Goal: Complete application form: Complete application form

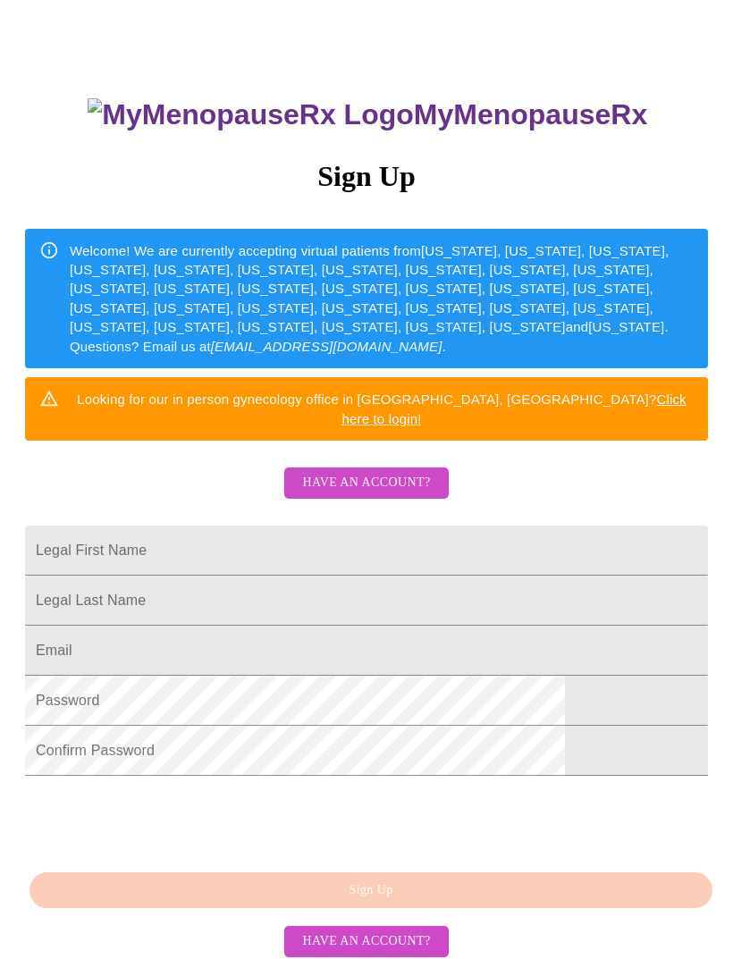
scroll to position [147, 0]
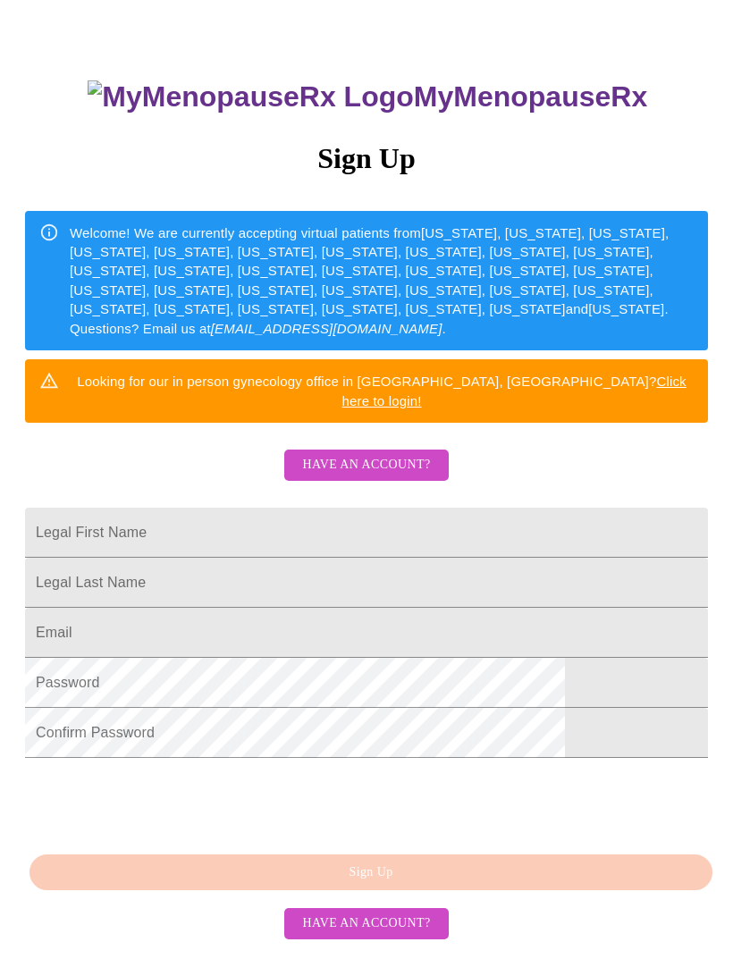
click at [387, 935] on span "Have an account?" at bounding box center [366, 924] width 128 height 22
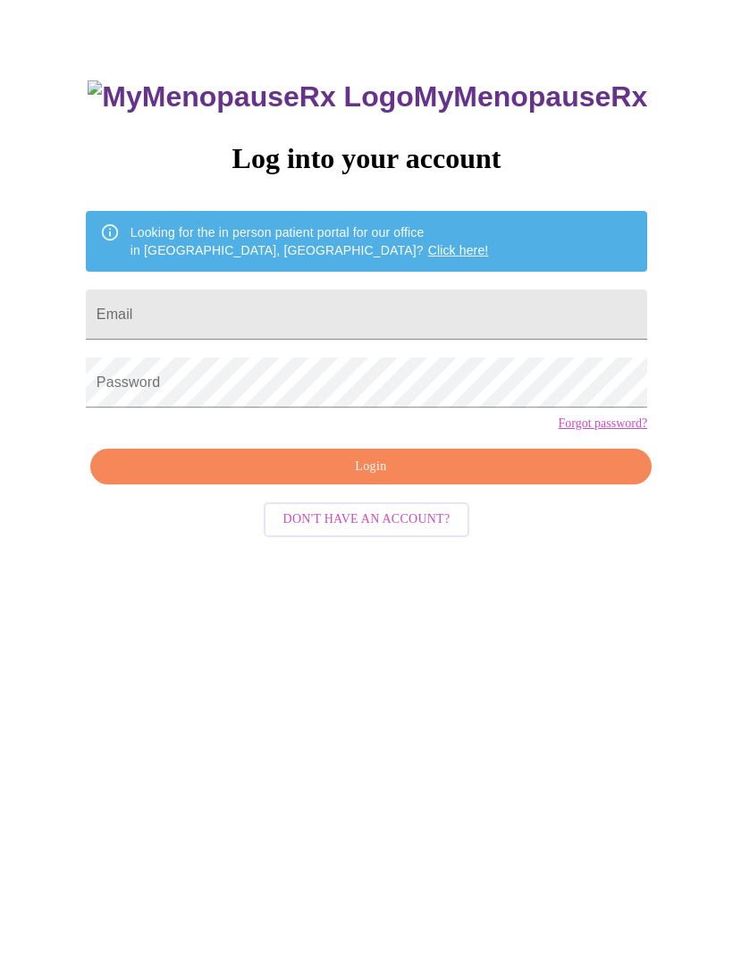
scroll to position [18, 0]
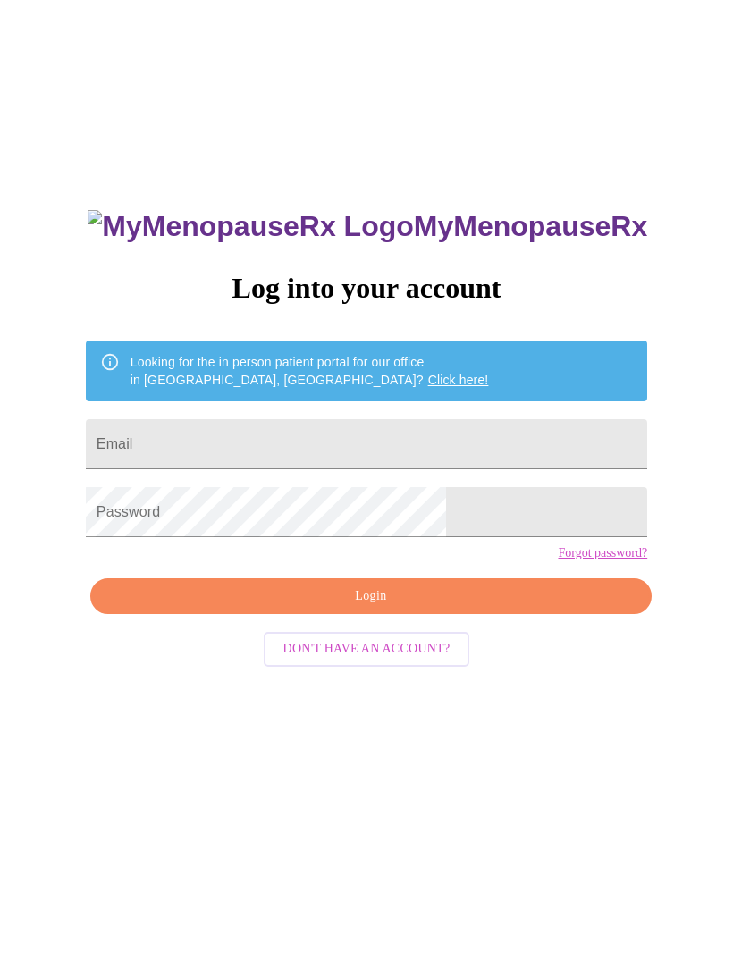
click at [416, 449] on input "Email" at bounding box center [366, 444] width 561 height 50
click at [358, 449] on input "Email" at bounding box center [366, 444] width 561 height 50
click at [273, 447] on input "Email" at bounding box center [366, 444] width 561 height 50
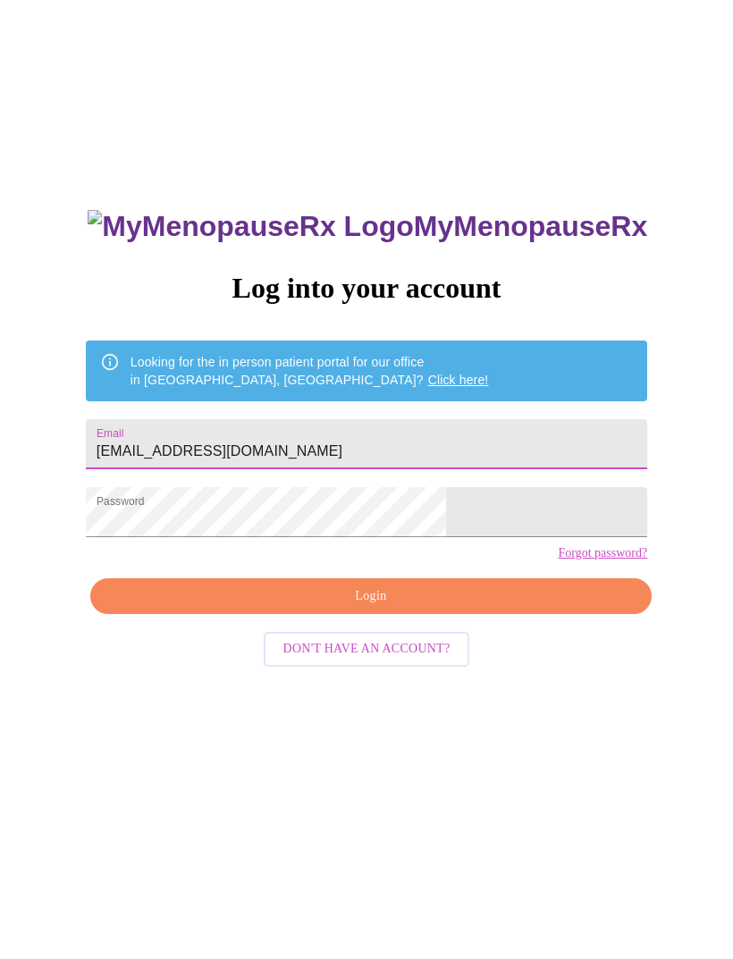
type input "[EMAIL_ADDRESS][DOMAIN_NAME]"
click at [510, 608] on span "Login" at bounding box center [371, 596] width 520 height 22
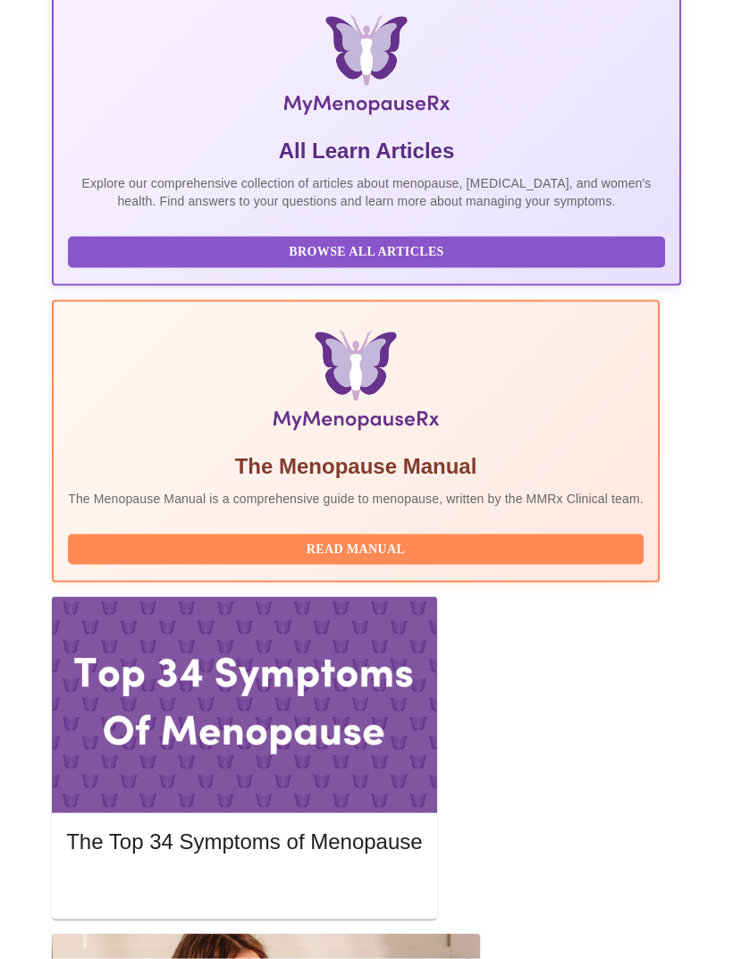
scroll to position [377, 0]
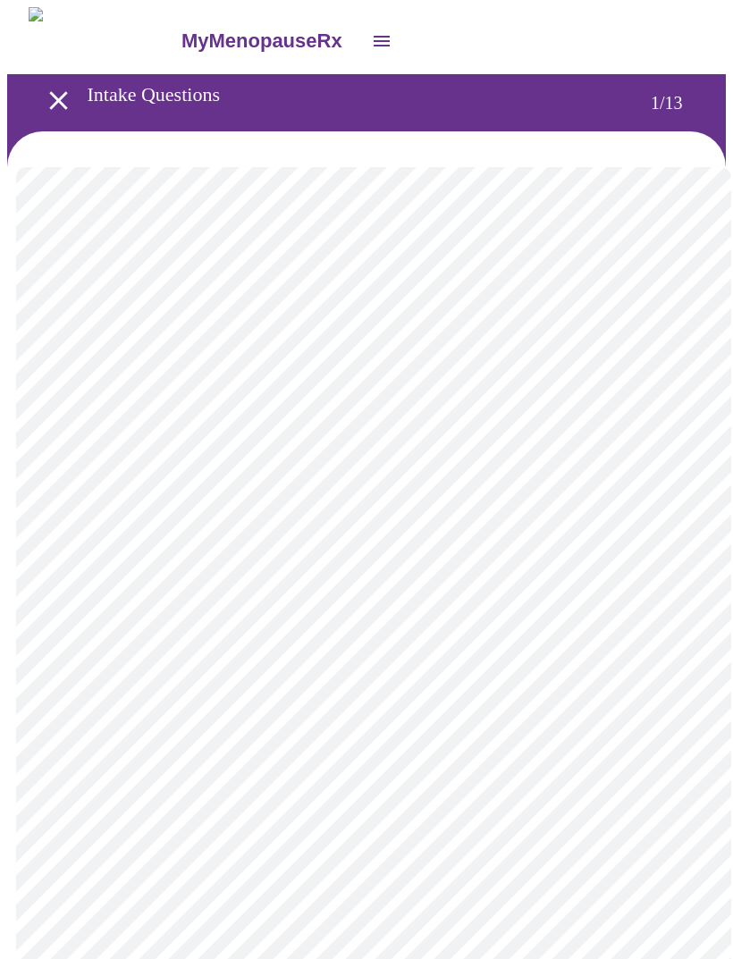
click at [670, 383] on body "MyMenopauseRx Intake Questions 1 / 13" at bounding box center [366, 822] width 719 height 1630
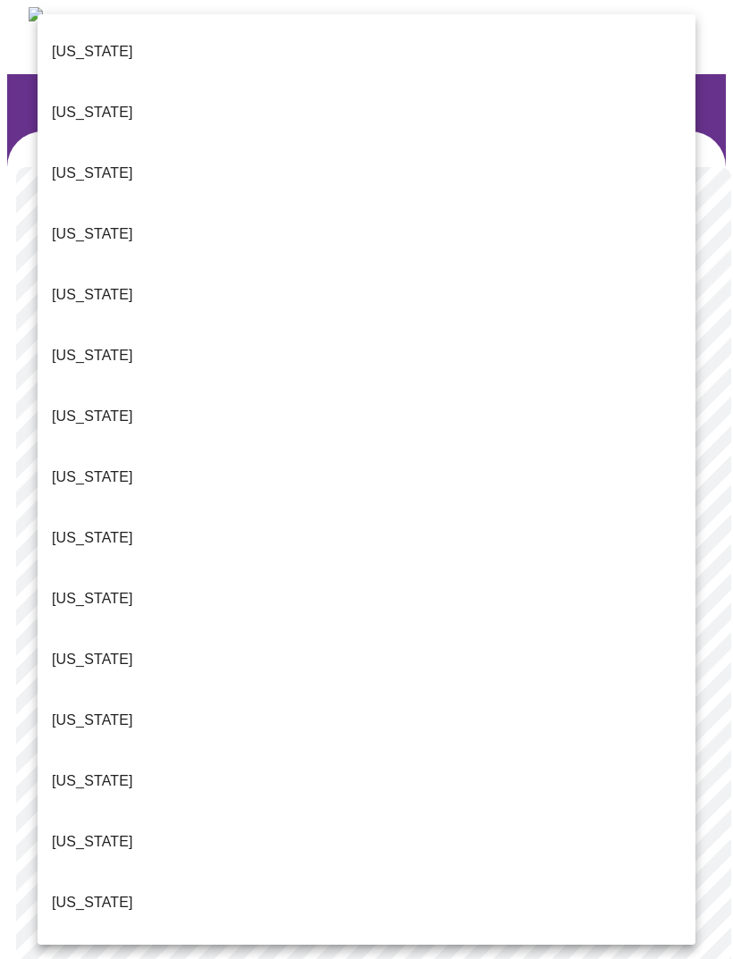
click at [83, 770] on p "[US_STATE]" at bounding box center [92, 780] width 81 height 21
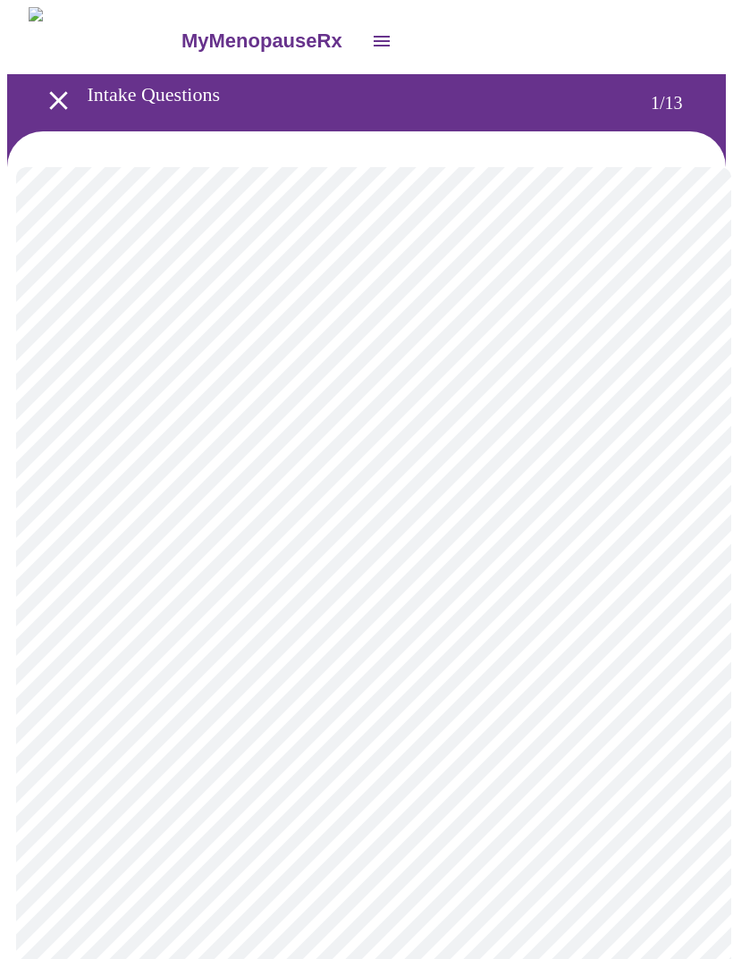
click at [680, 522] on body "MyMenopauseRx Intake Questions 1 / 13" at bounding box center [366, 817] width 719 height 1620
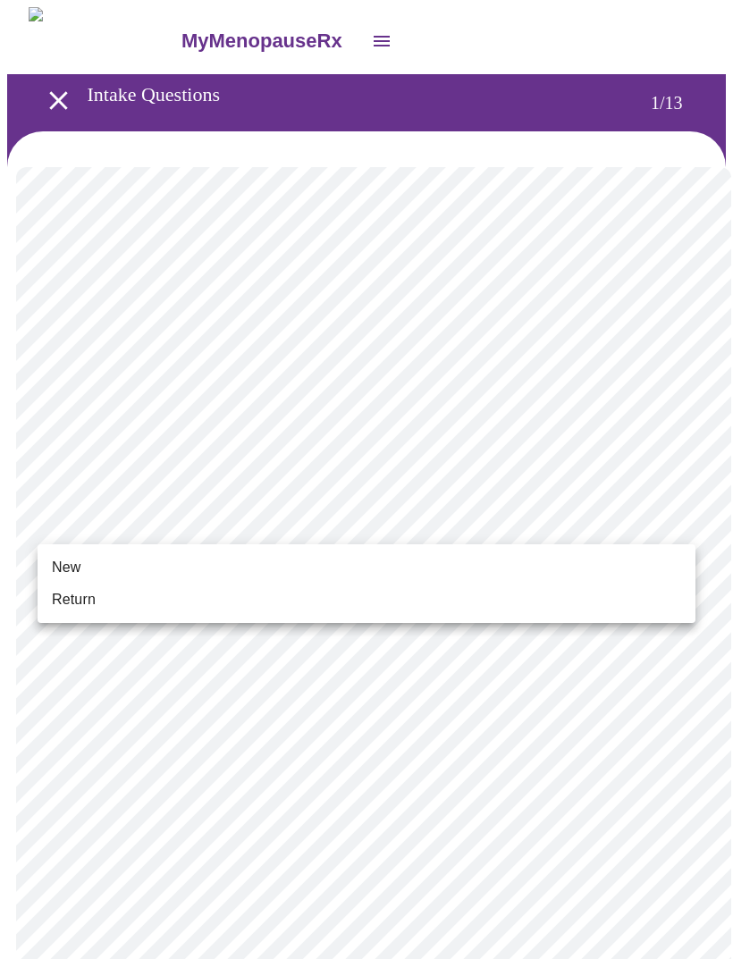
click at [528, 598] on li "Return" at bounding box center [367, 600] width 658 height 32
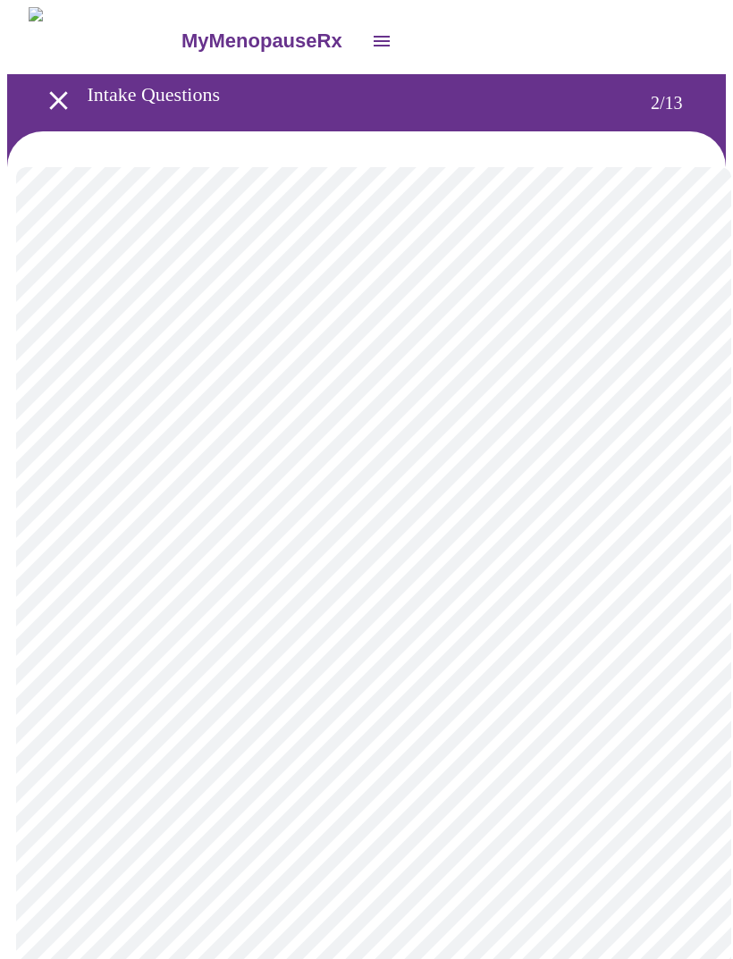
click at [655, 366] on body "MyMenopauseRx Intake Questions 2 / 13" at bounding box center [366, 543] width 719 height 1072
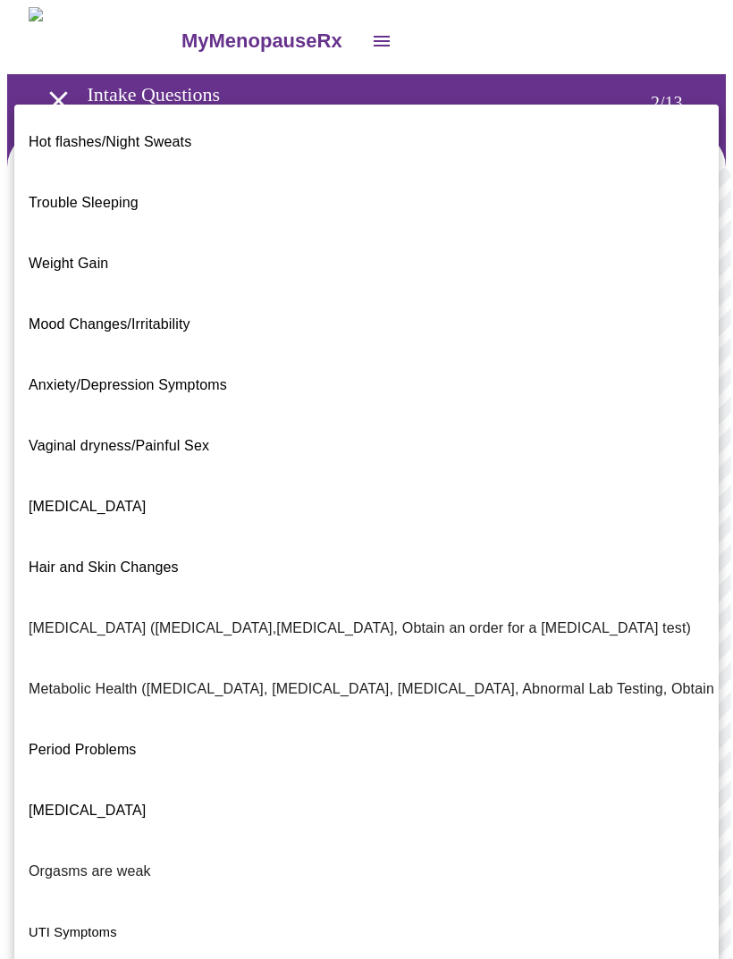
click at [71, 256] on span "Weight Gain" at bounding box center [69, 263] width 80 height 15
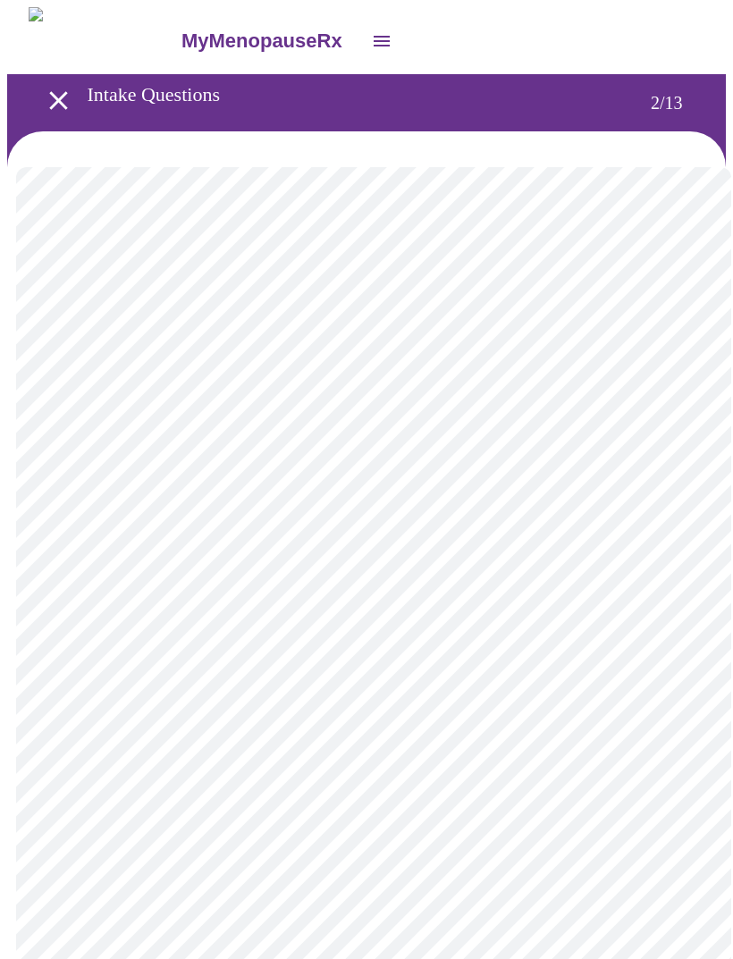
click at [664, 555] on body "MyMenopauseRx Intake Questions 2 / 13" at bounding box center [366, 538] width 719 height 1062
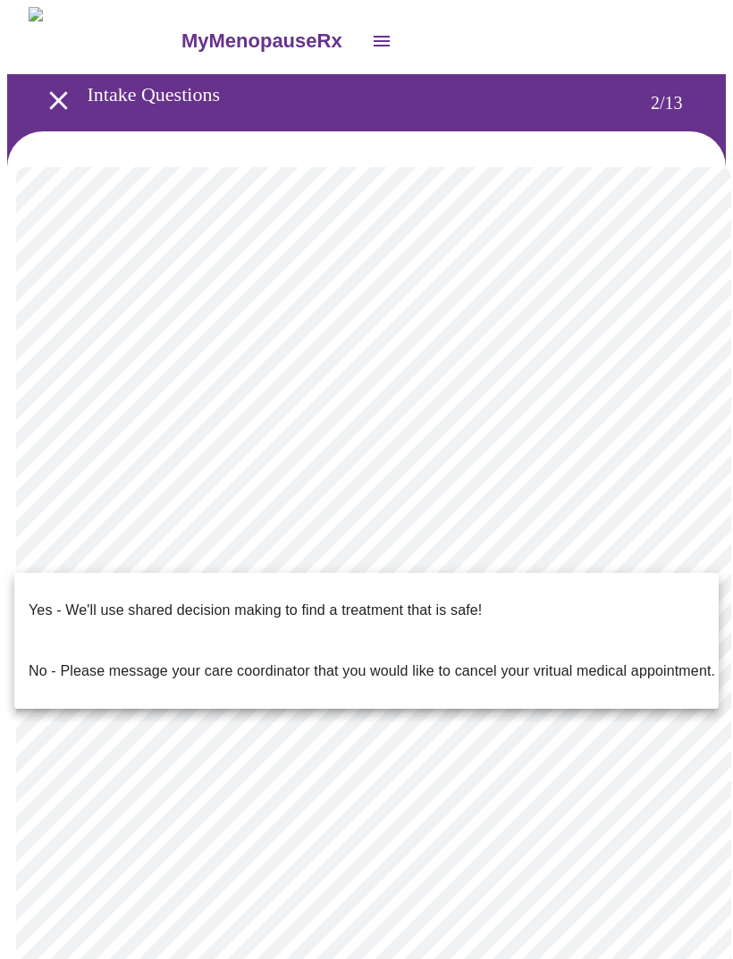
click at [459, 602] on p "Yes - We'll use shared decision making to find a treatment that is safe!" at bounding box center [255, 610] width 453 height 21
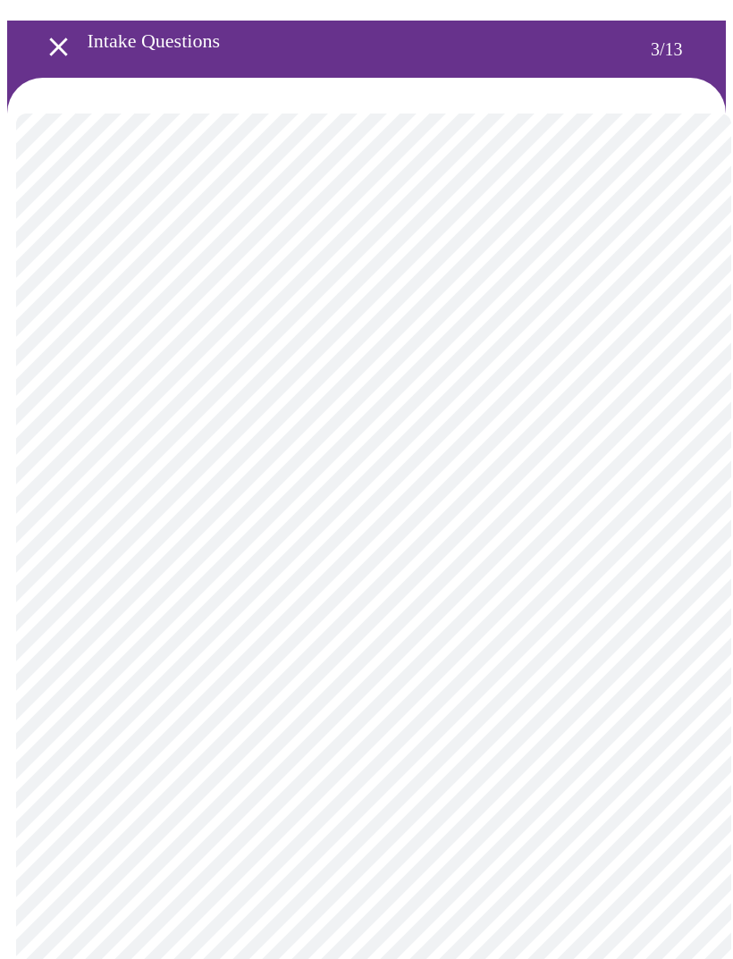
scroll to position [55, 0]
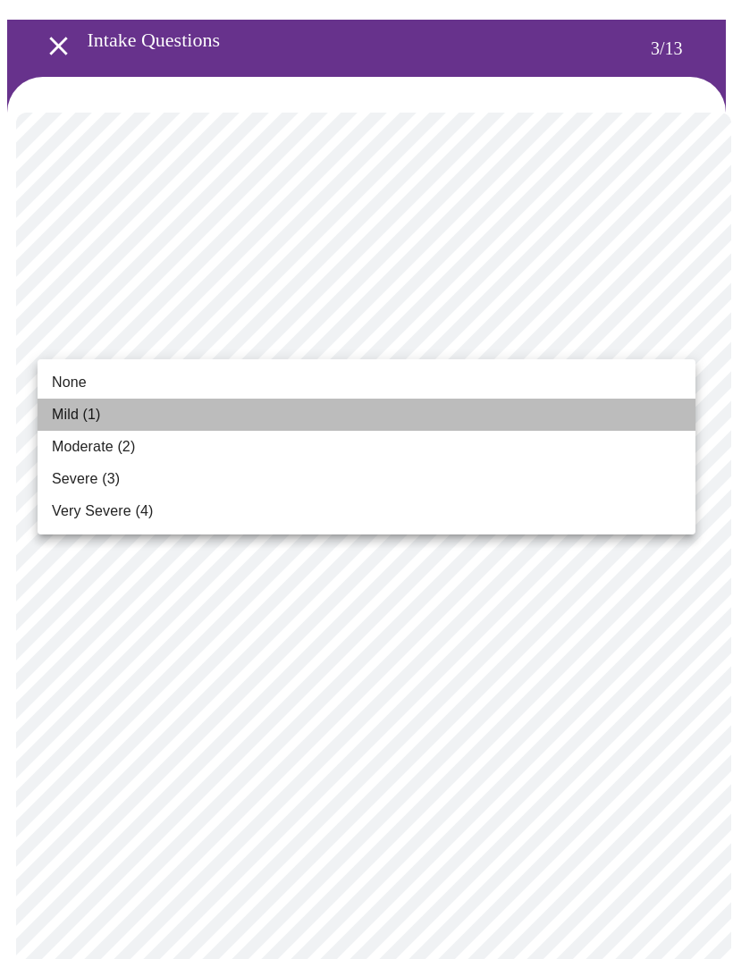
click at [656, 428] on li "Mild (1)" at bounding box center [367, 415] width 658 height 32
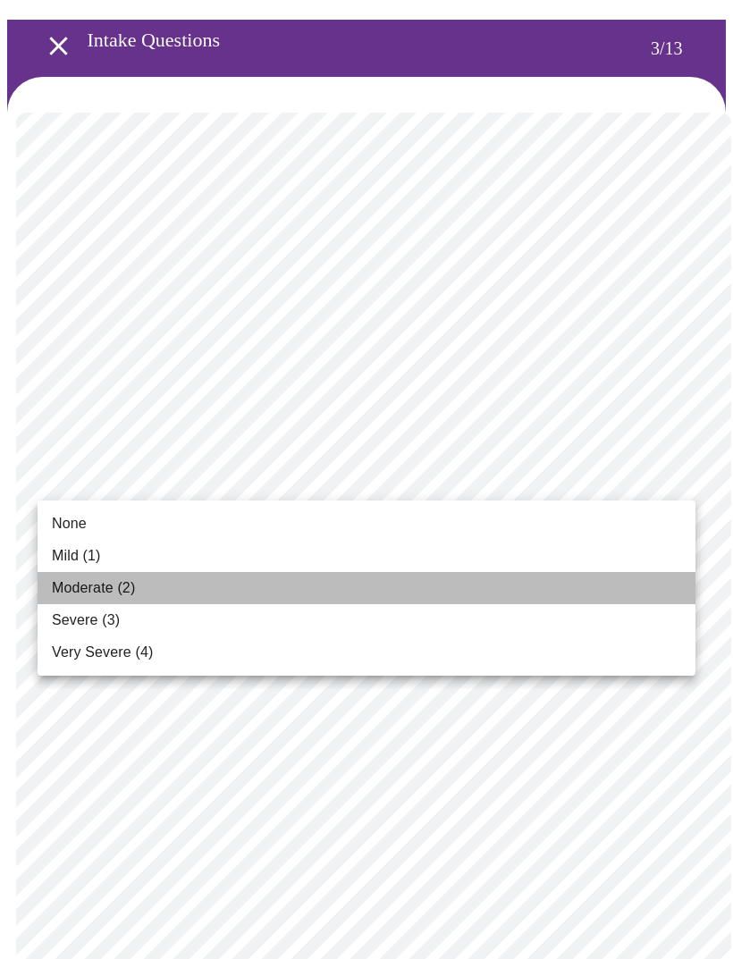
click at [613, 580] on li "Moderate (2)" at bounding box center [367, 588] width 658 height 32
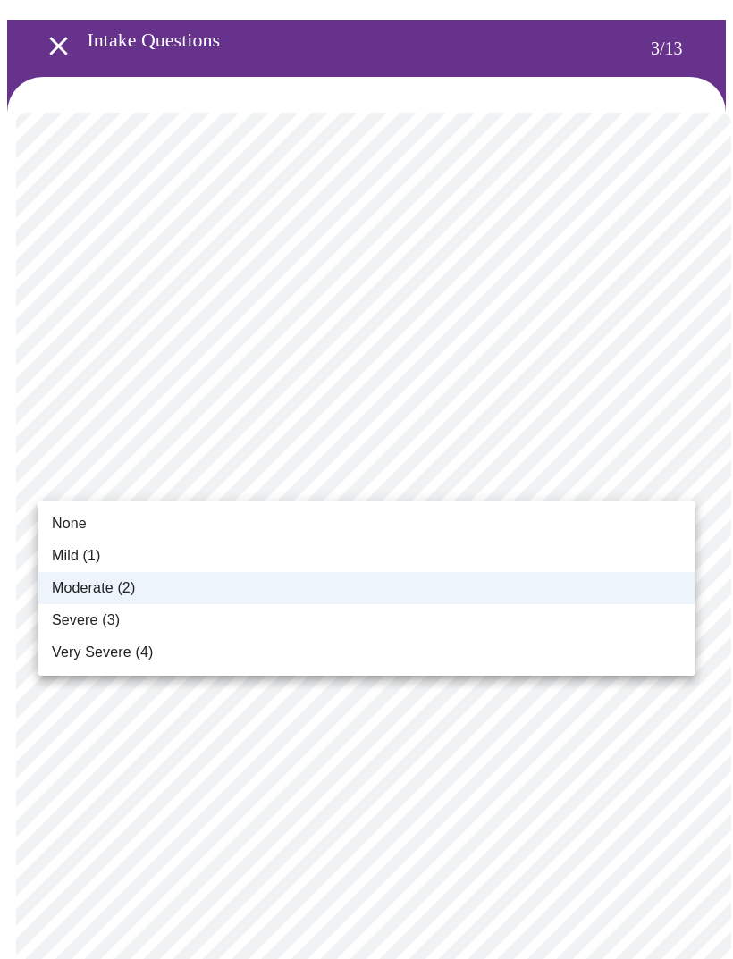
click at [536, 545] on li "Mild (1)" at bounding box center [367, 556] width 658 height 32
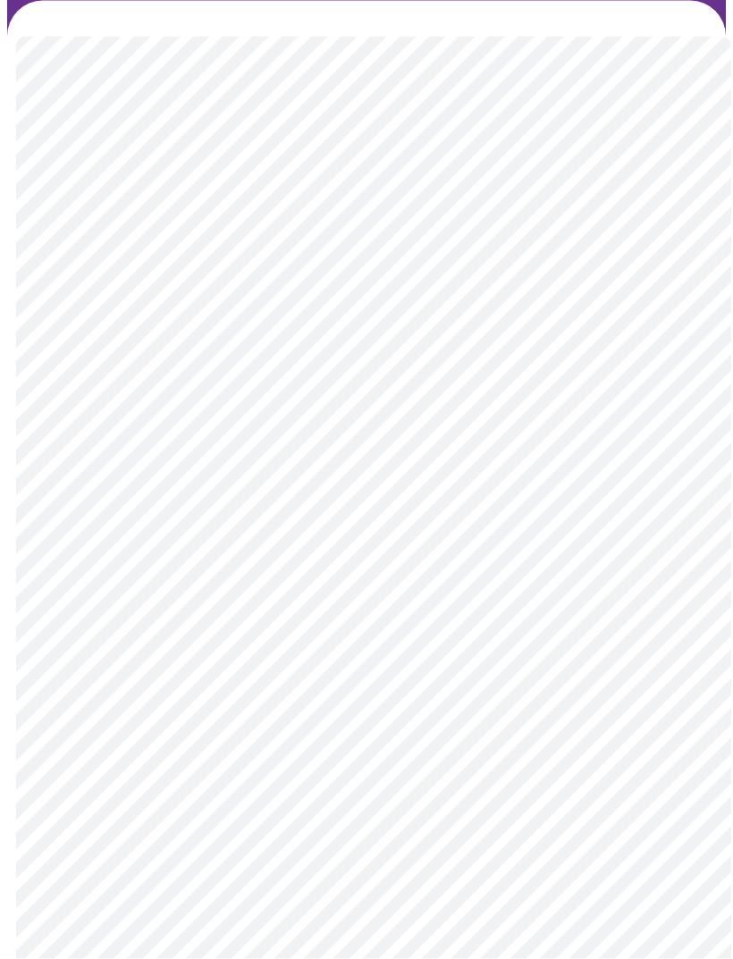
scroll to position [139, 0]
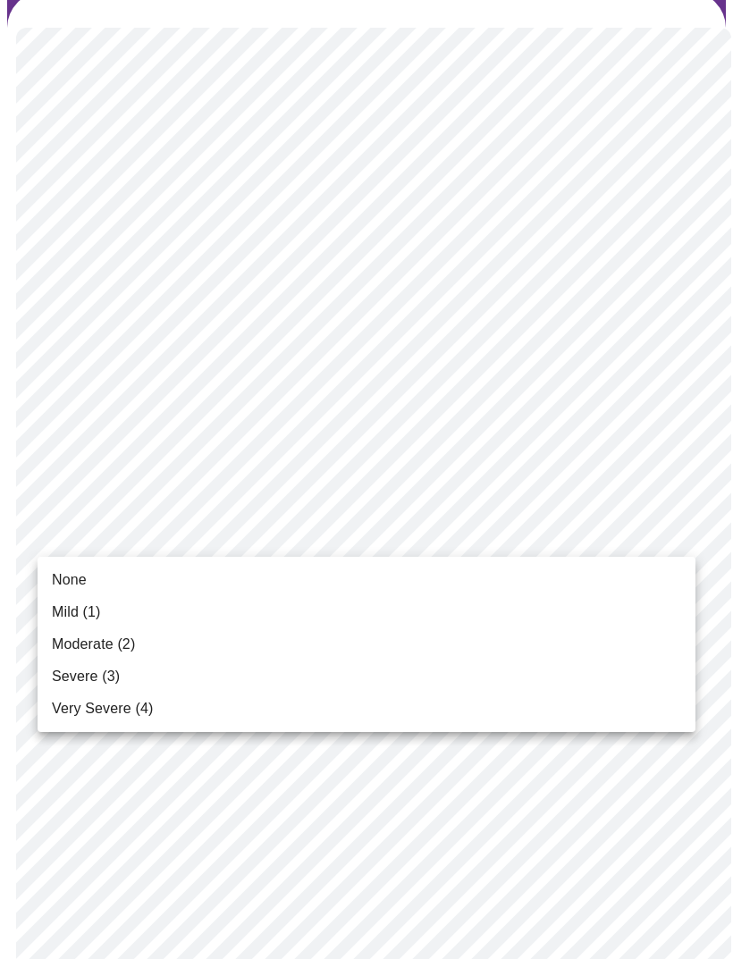
click at [636, 638] on li "Moderate (2)" at bounding box center [367, 644] width 658 height 32
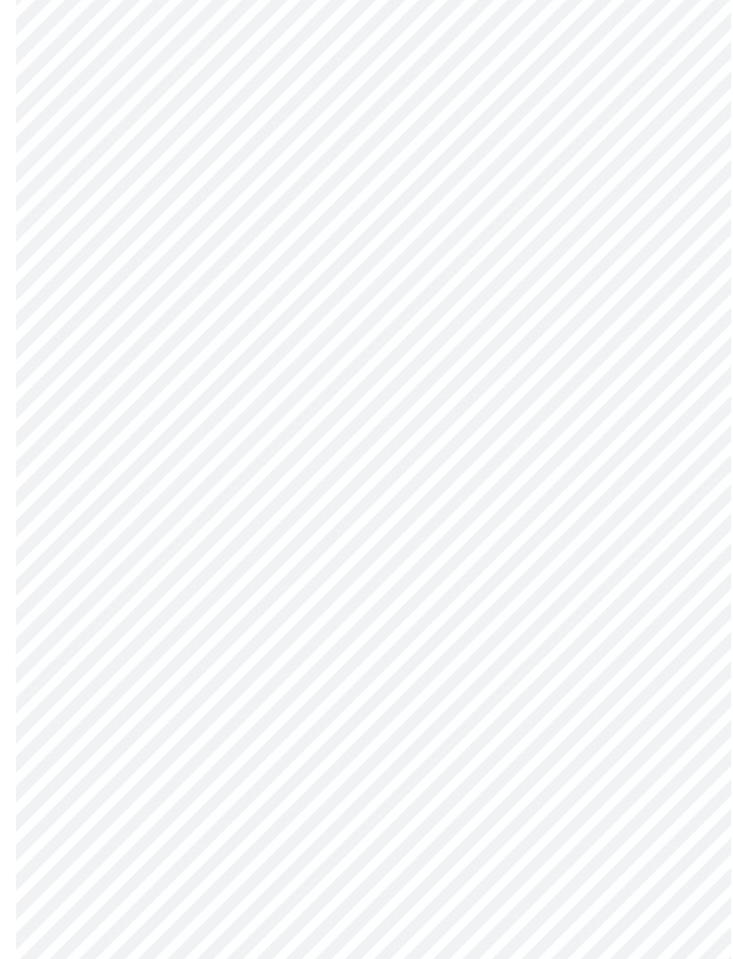
scroll to position [283, 0]
click at [674, 538] on body "MyMenopauseRx Intake Questions 3 / 13" at bounding box center [366, 871] width 719 height 2295
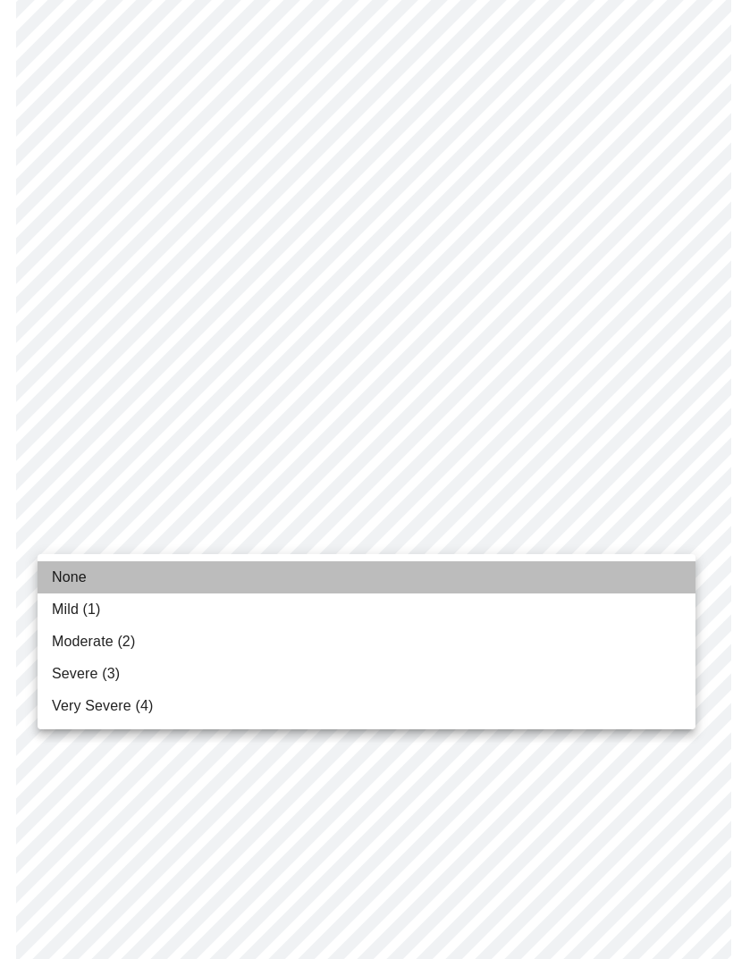
click at [652, 576] on li "None" at bounding box center [367, 577] width 658 height 32
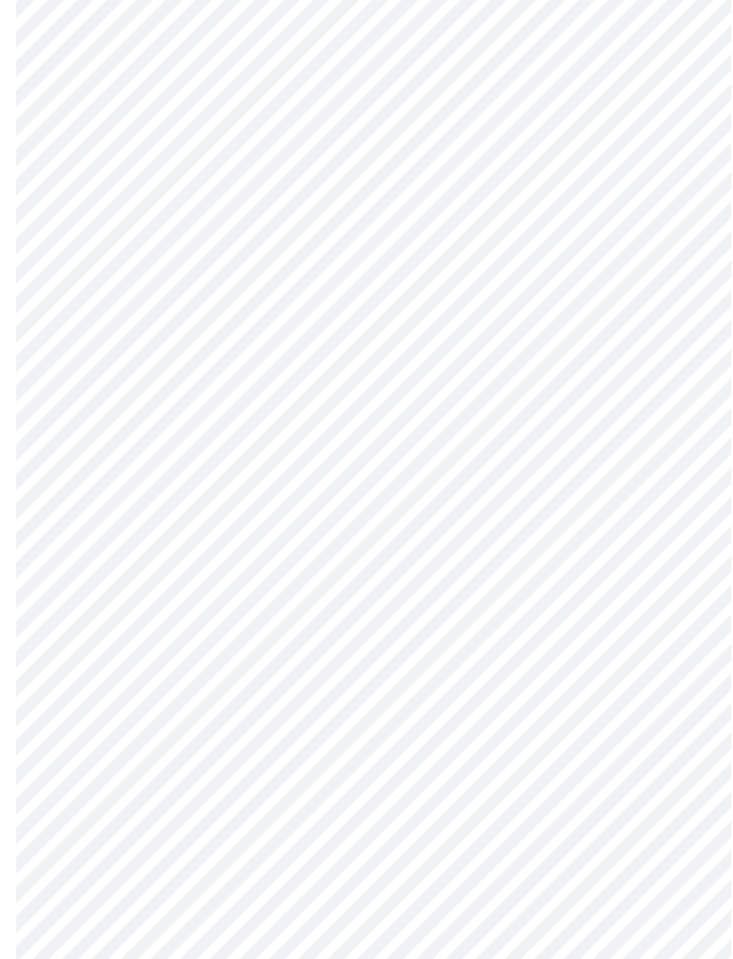
click at [685, 661] on body "MyMenopauseRx Intake Questions 3 / 13" at bounding box center [366, 859] width 719 height 2271
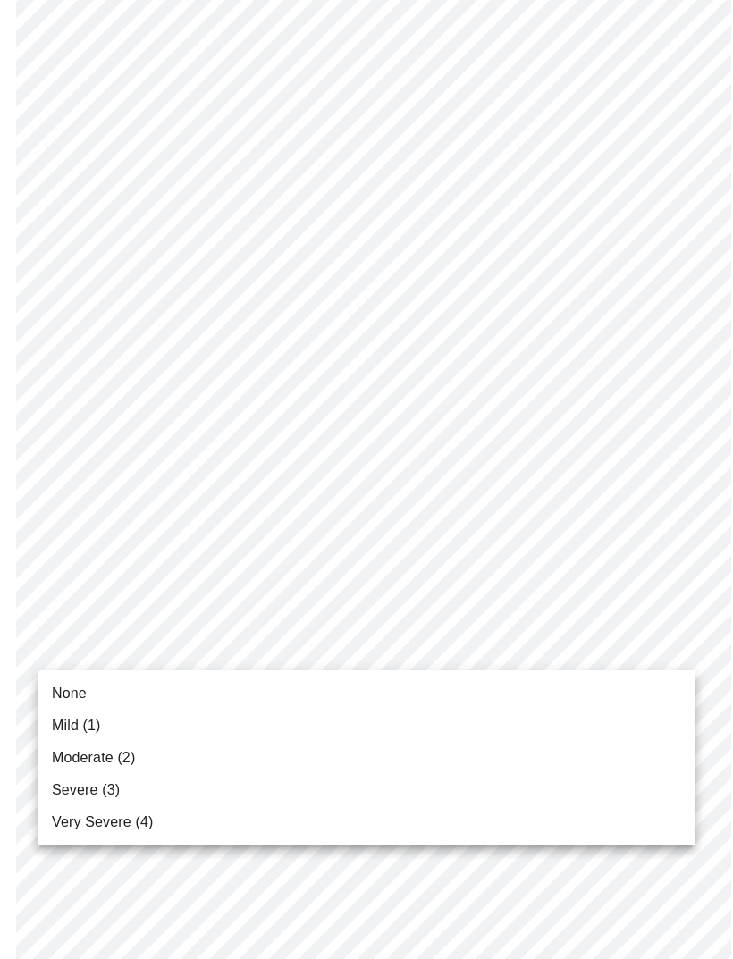
click at [626, 691] on li "None" at bounding box center [367, 693] width 658 height 32
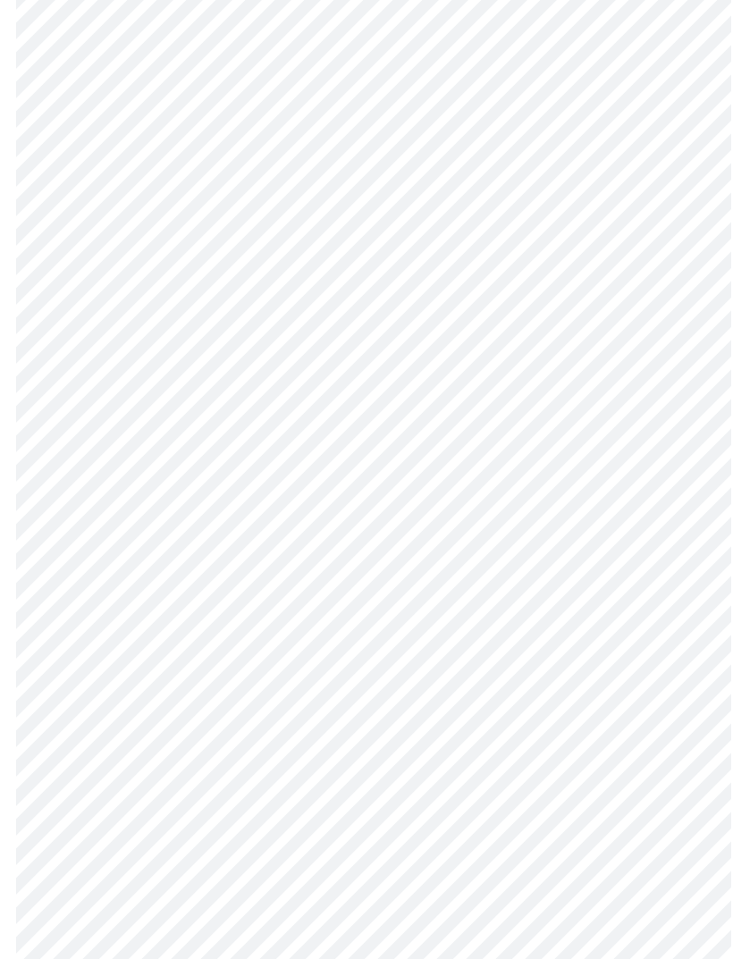
scroll to position [502, 0]
click at [688, 558] on body "MyMenopauseRx Intake Questions 3 / 13" at bounding box center [366, 628] width 719 height 2247
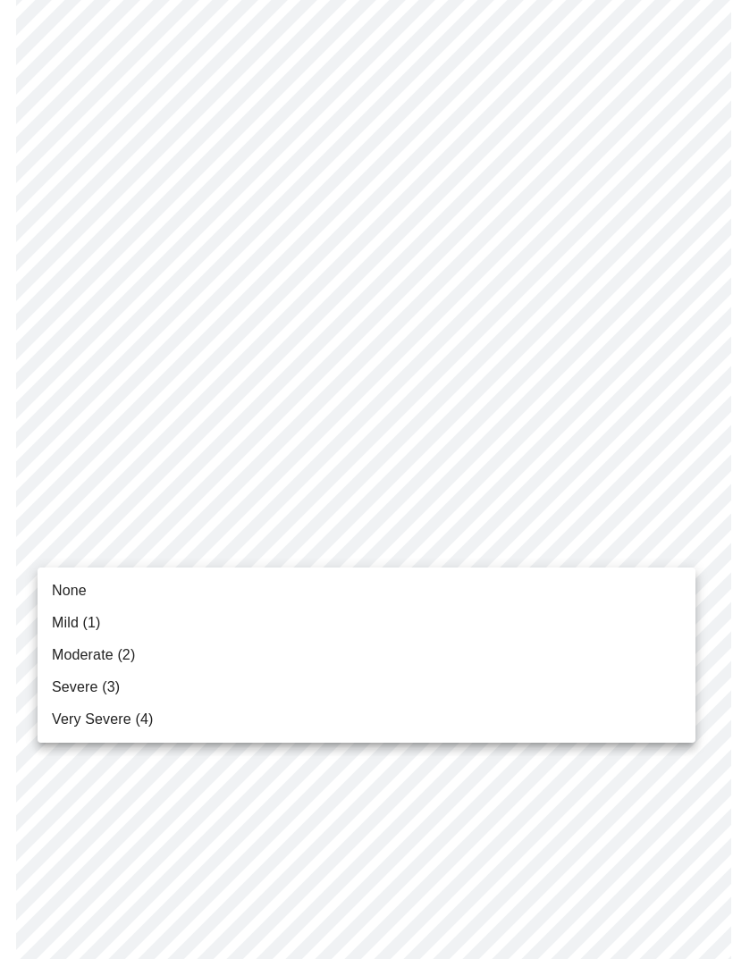
click at [619, 589] on li "None" at bounding box center [367, 591] width 658 height 32
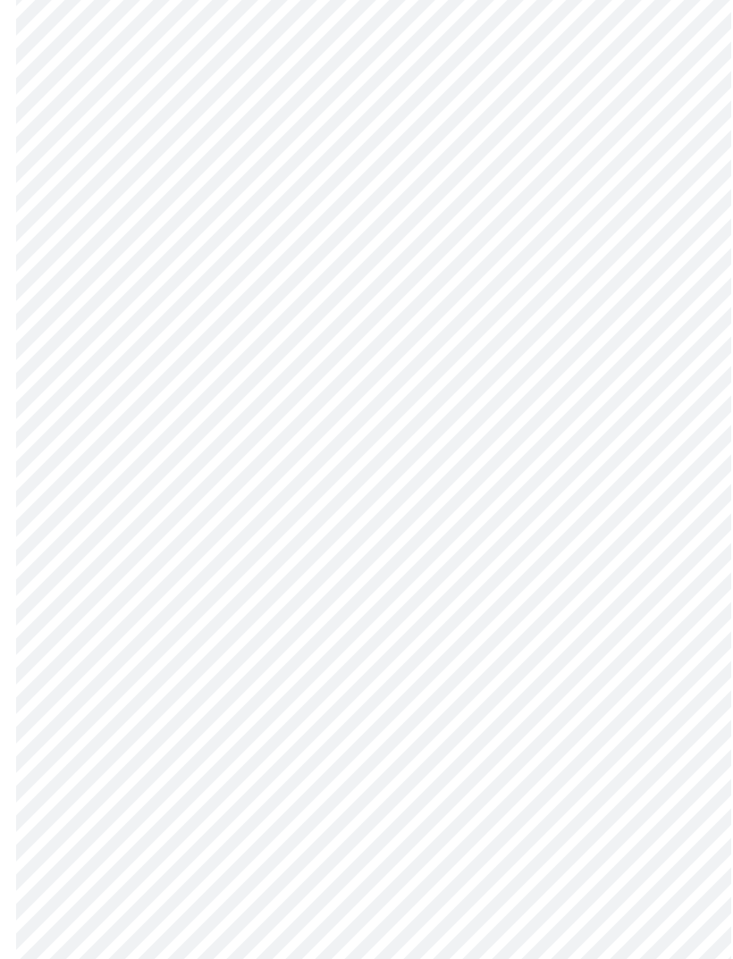
click at [676, 695] on body "MyMenopauseRx Intake Questions 3 / 13" at bounding box center [366, 616] width 719 height 2223
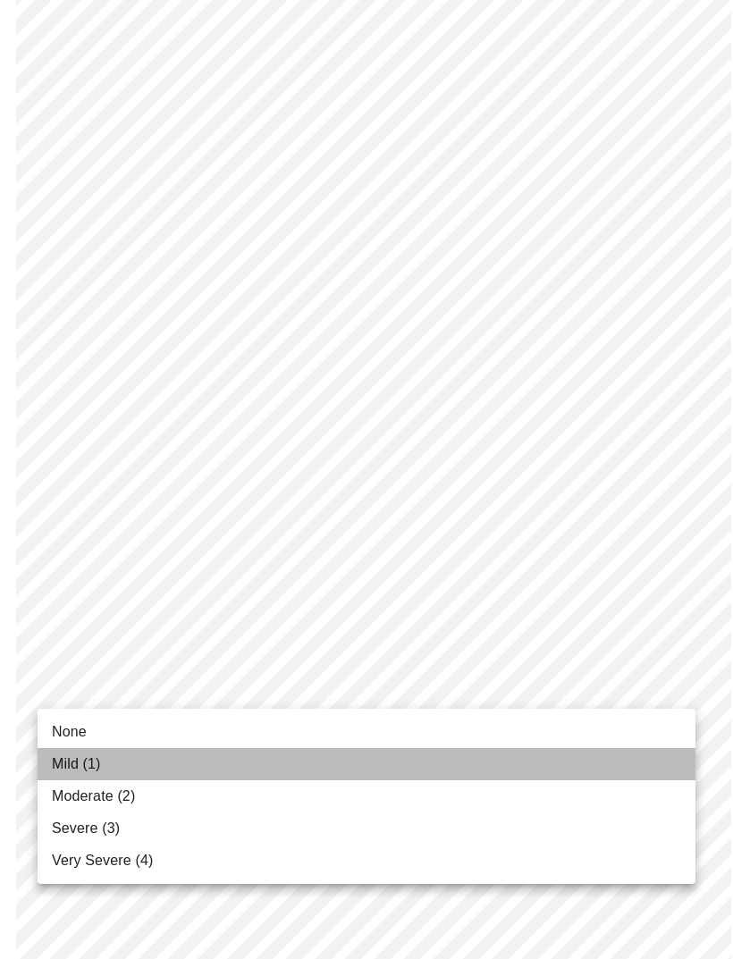
click at [601, 762] on li "Mild (1)" at bounding box center [367, 764] width 658 height 32
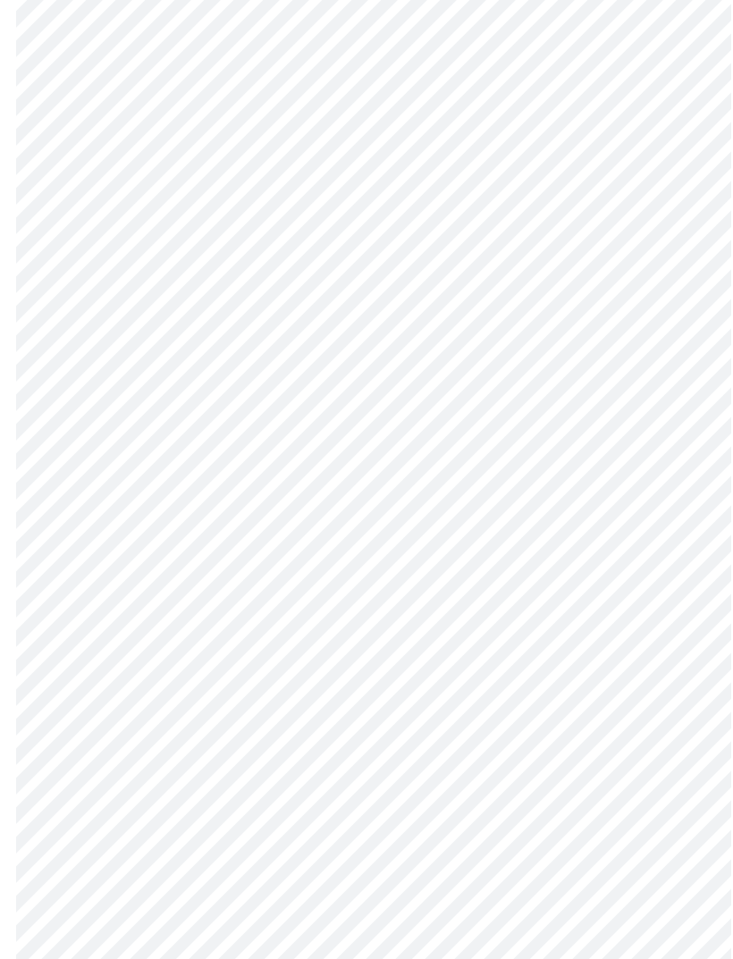
scroll to position [836, 0]
click at [673, 499] on body "MyMenopauseRx Intake Questions 3 / 13" at bounding box center [366, 270] width 719 height 2199
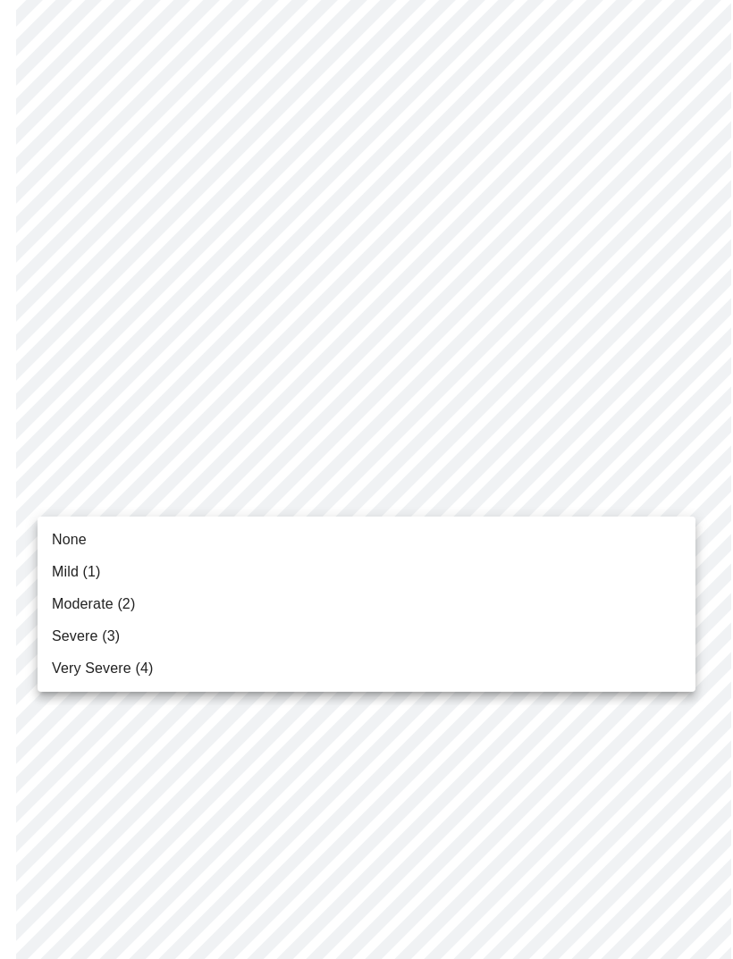
click at [644, 576] on li "Mild (1)" at bounding box center [367, 572] width 658 height 32
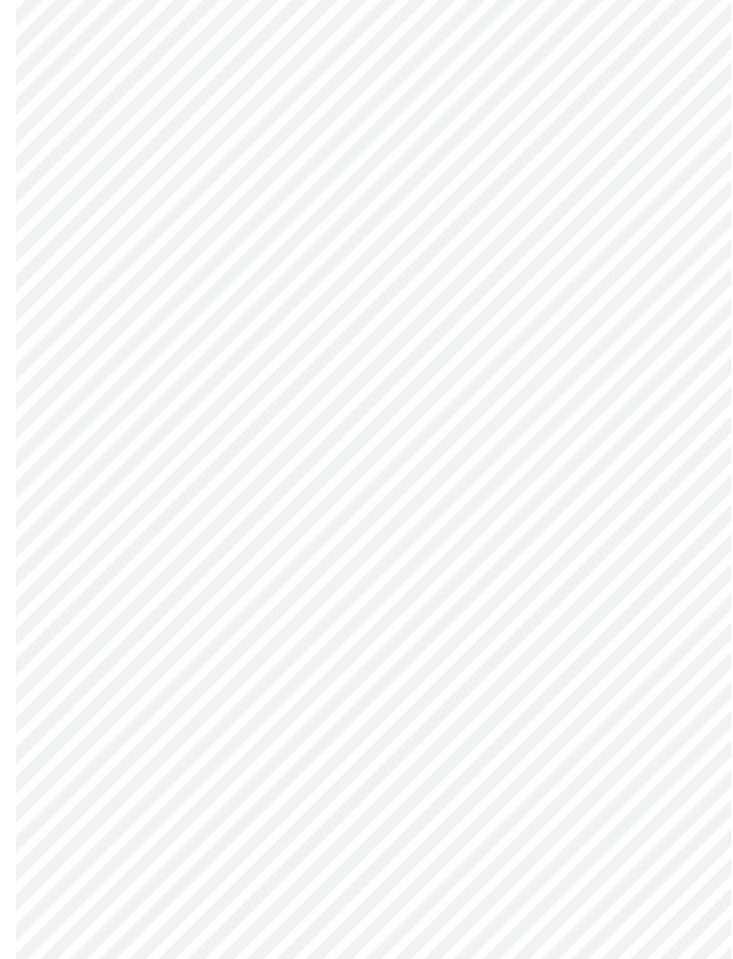
click at [677, 656] on body "MyMenopauseRx Intake Questions 3 / 13" at bounding box center [366, 258] width 719 height 2175
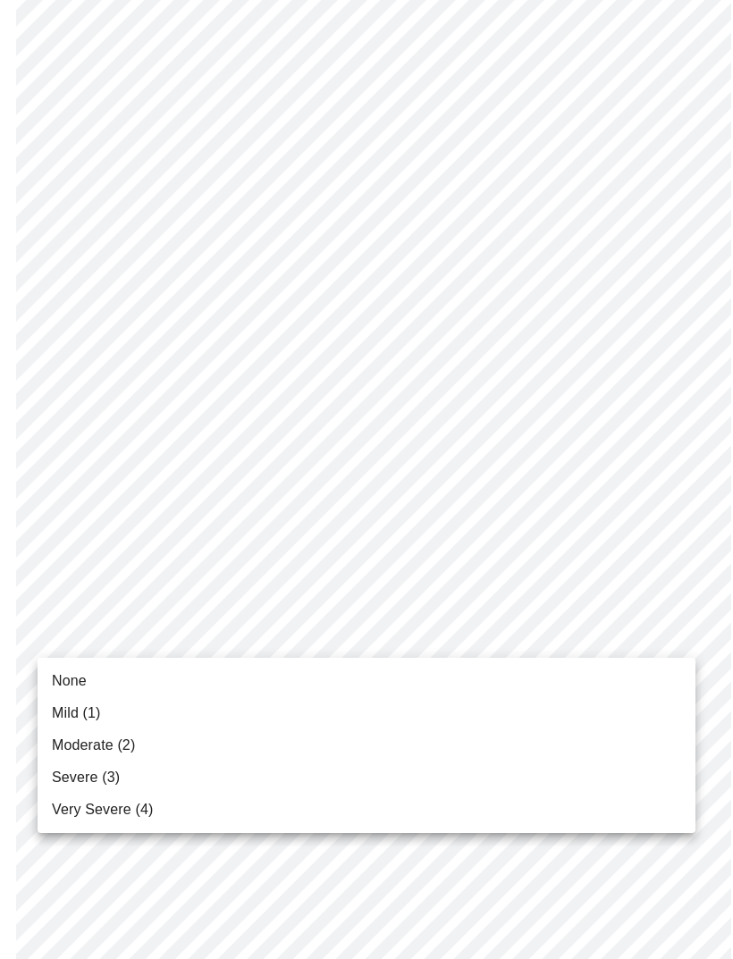
click at [654, 669] on li "None" at bounding box center [367, 681] width 658 height 32
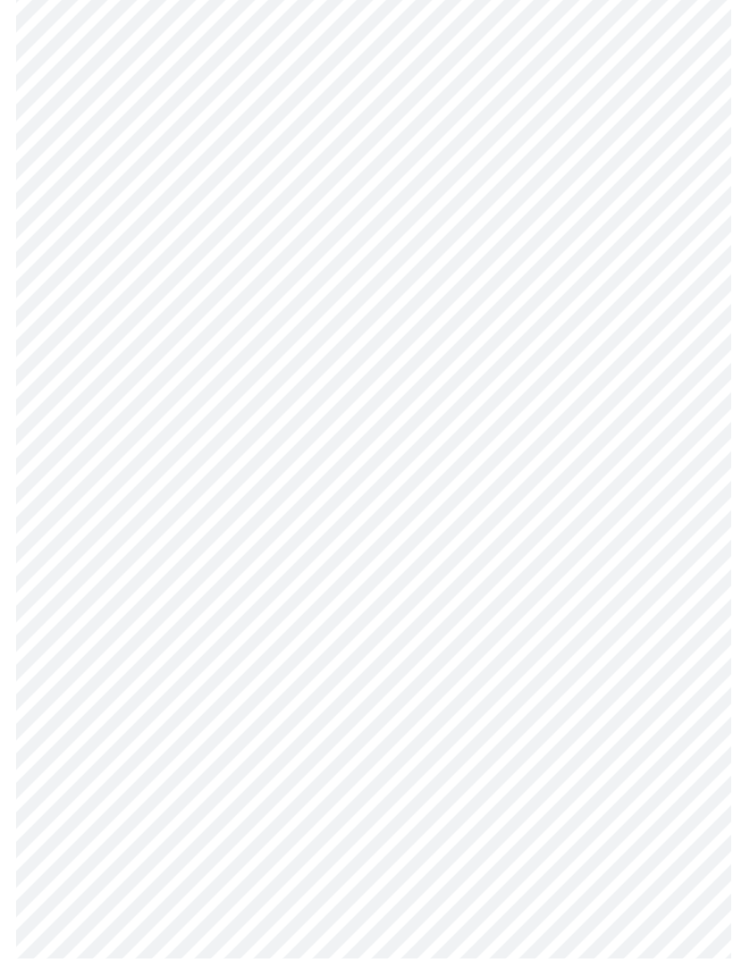
click at [676, 555] on body "MyMenopauseRx Intake Questions 3 / 13" at bounding box center [366, 17] width 719 height 2150
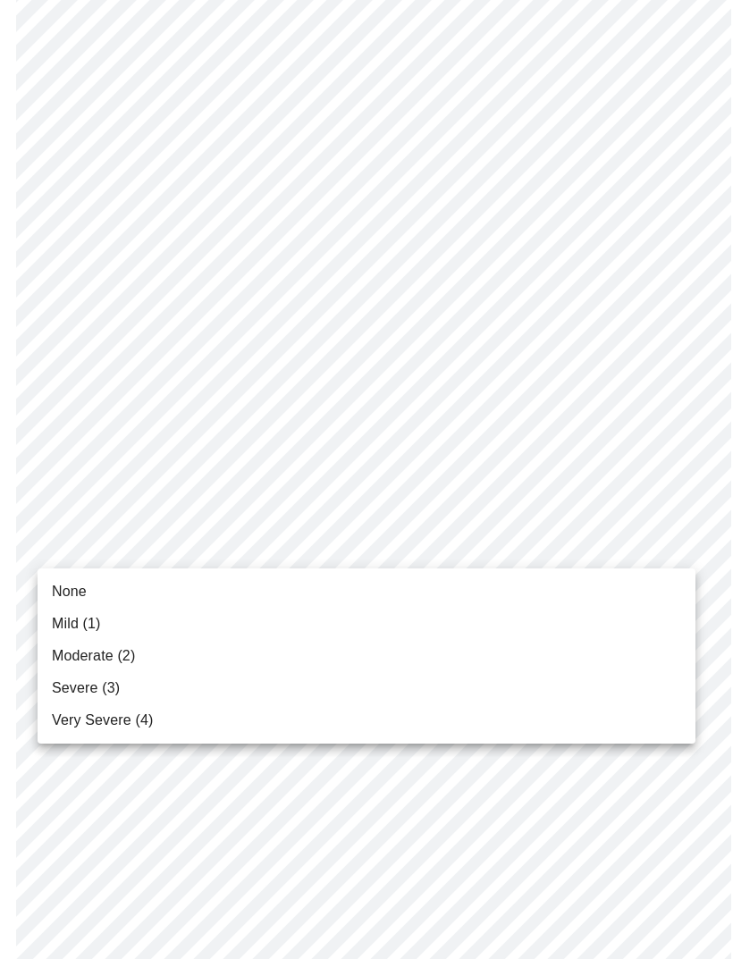
click at [617, 703] on li "Severe (3)" at bounding box center [367, 688] width 658 height 32
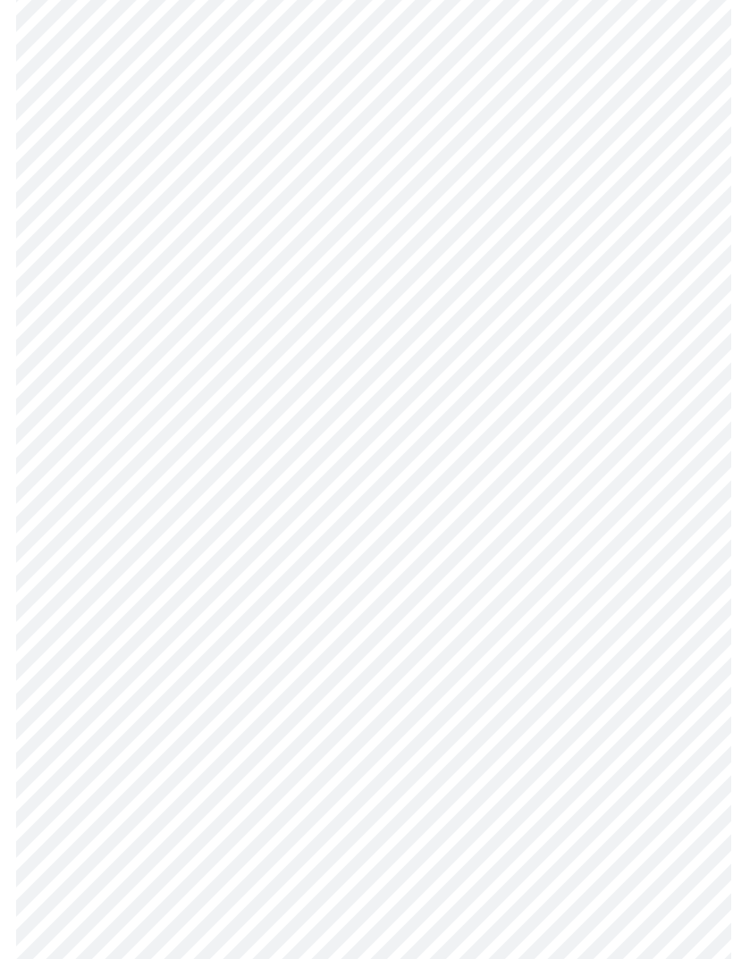
click at [684, 690] on body "MyMenopauseRx Intake Questions 3 / 13" at bounding box center [366, 4] width 719 height 2126
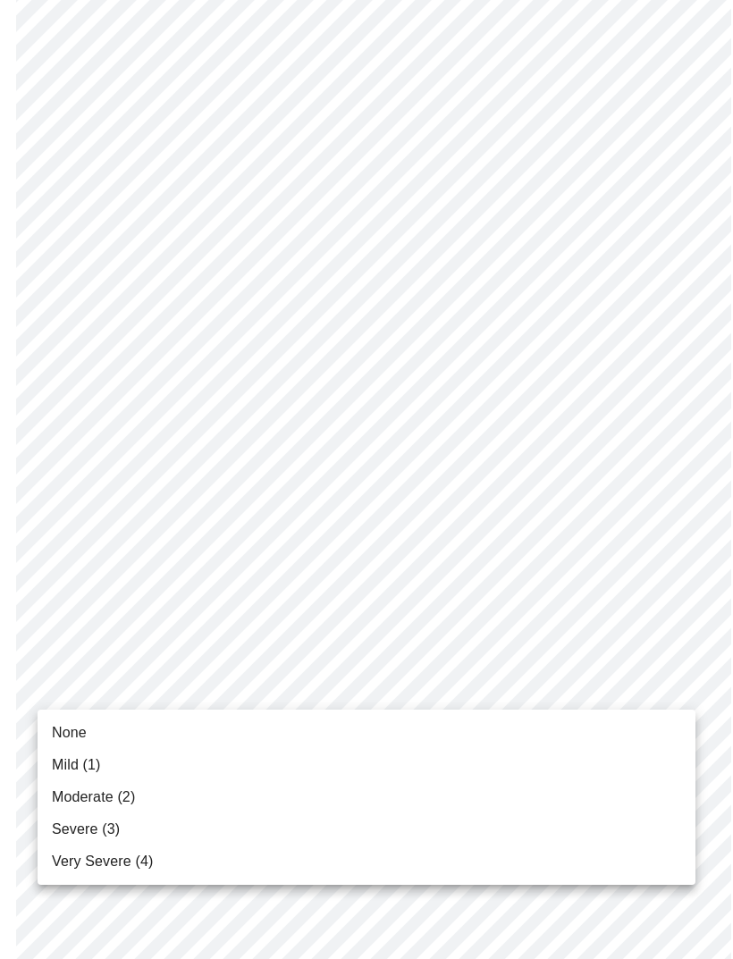
click at [606, 791] on li "Moderate (2)" at bounding box center [367, 797] width 658 height 32
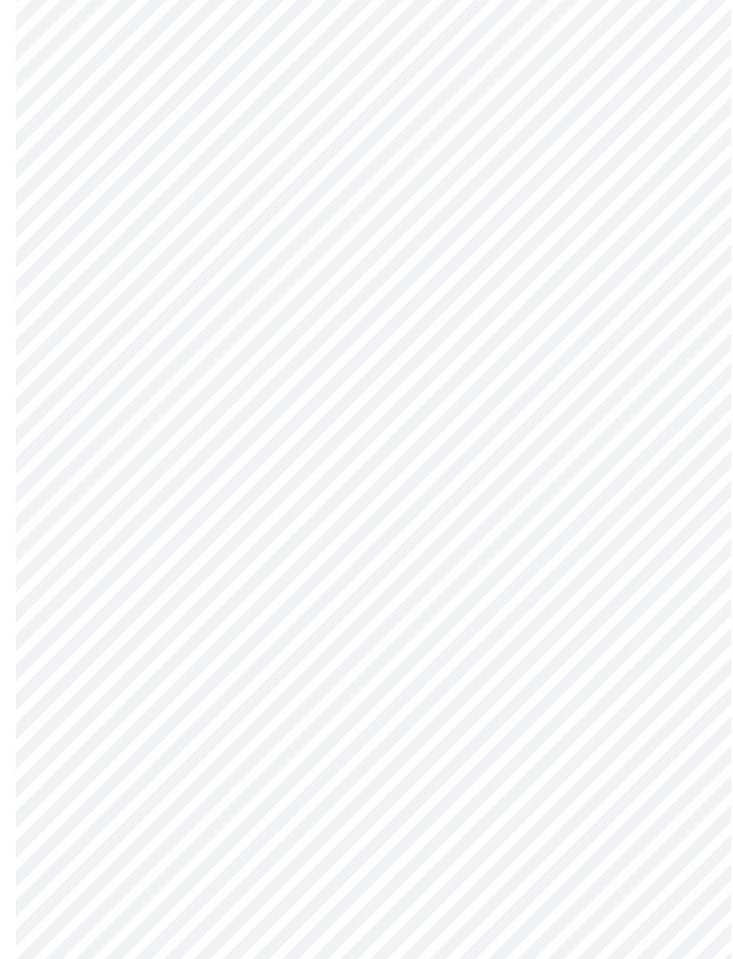
scroll to position [0, 0]
click at [686, 512] on body "MyMenopauseRx Intake Questions 4 / 13" at bounding box center [366, 344] width 719 height 1687
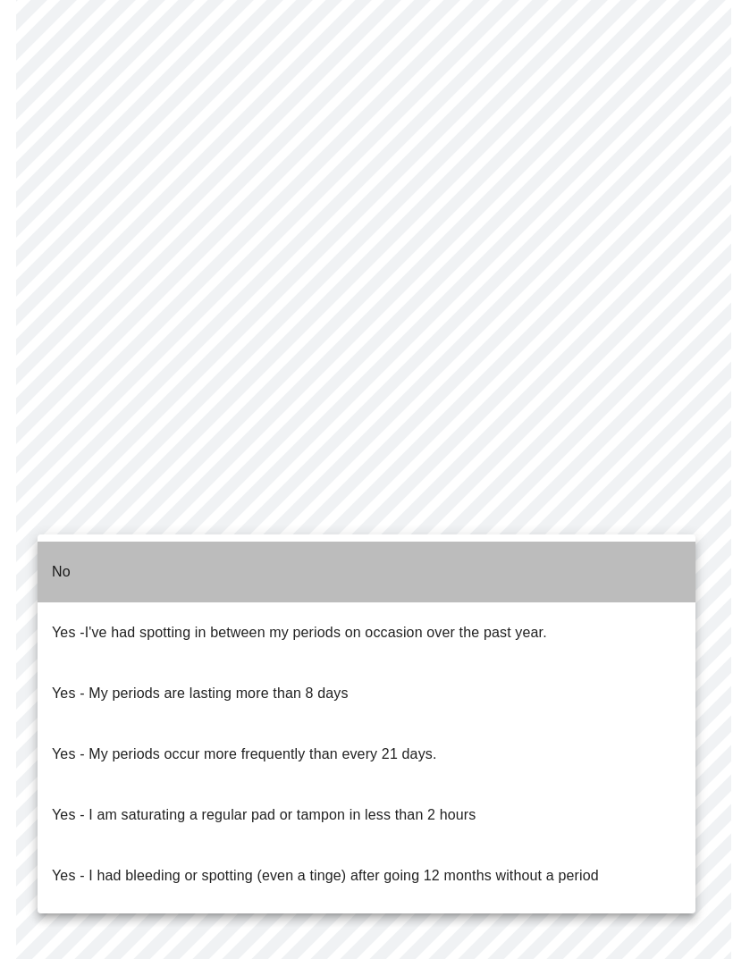
click at [71, 560] on li "No" at bounding box center [367, 572] width 658 height 61
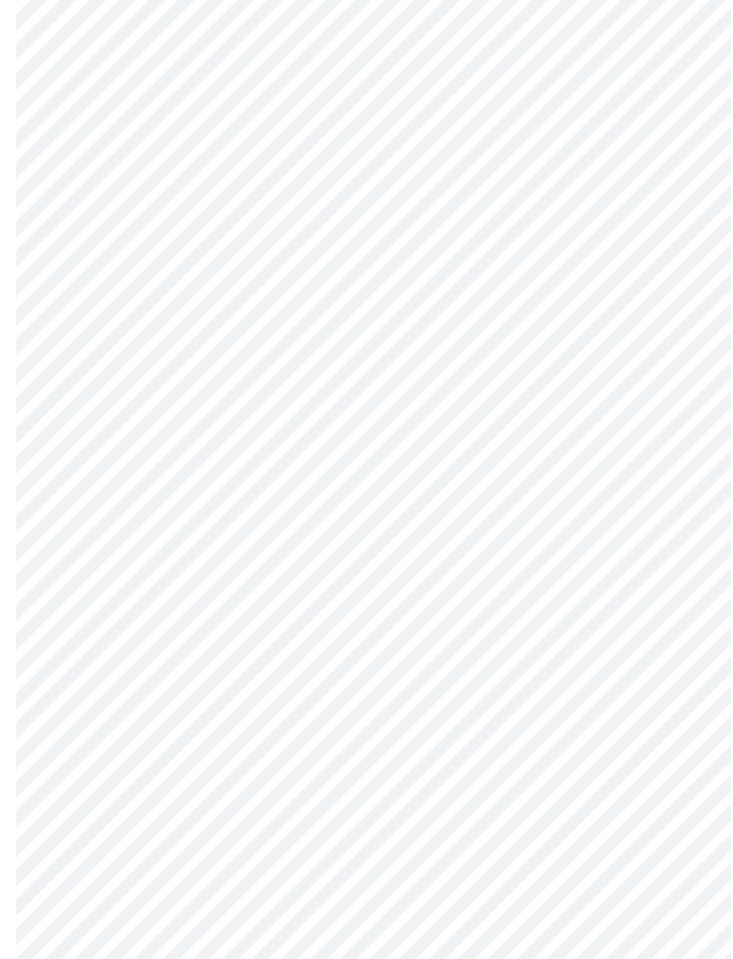
click at [671, 659] on body "MyMenopauseRx Intake Questions 4 / 13" at bounding box center [366, 339] width 719 height 1678
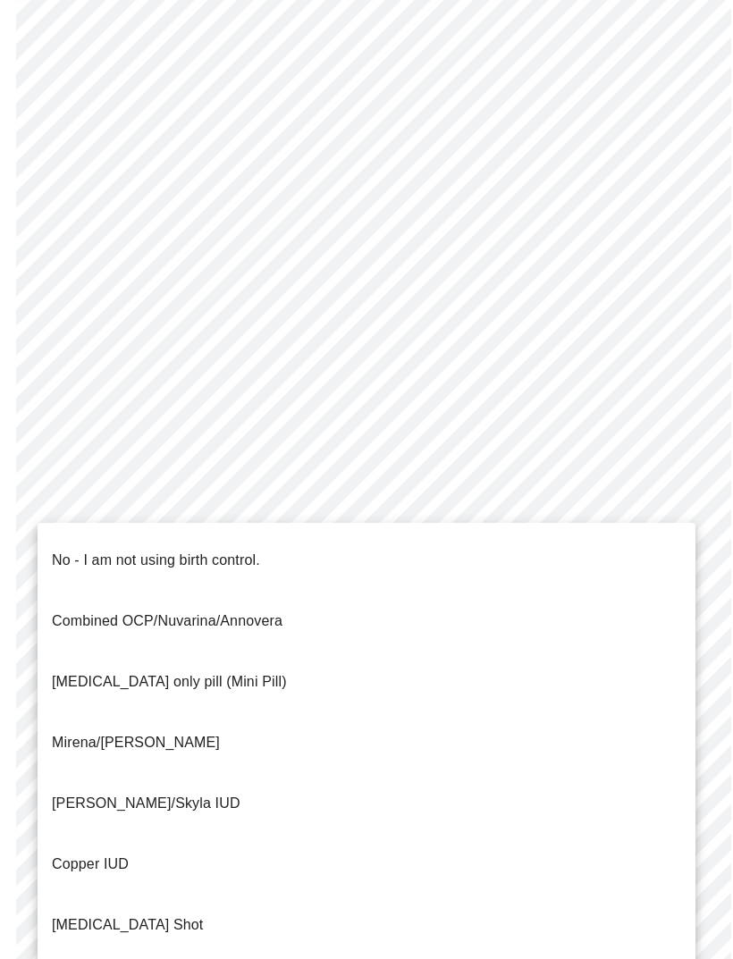
click at [73, 550] on p "No - I am not using birth control." at bounding box center [156, 560] width 208 height 21
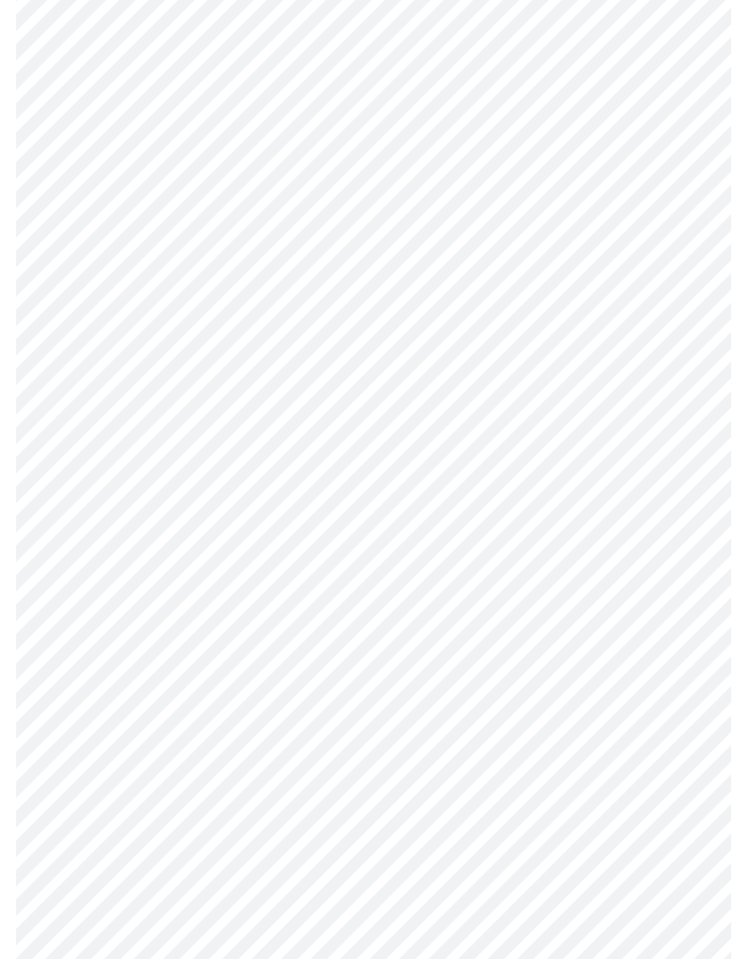
click at [644, 778] on body "MyMenopauseRx Intake Questions 4 / 13" at bounding box center [366, 334] width 719 height 1668
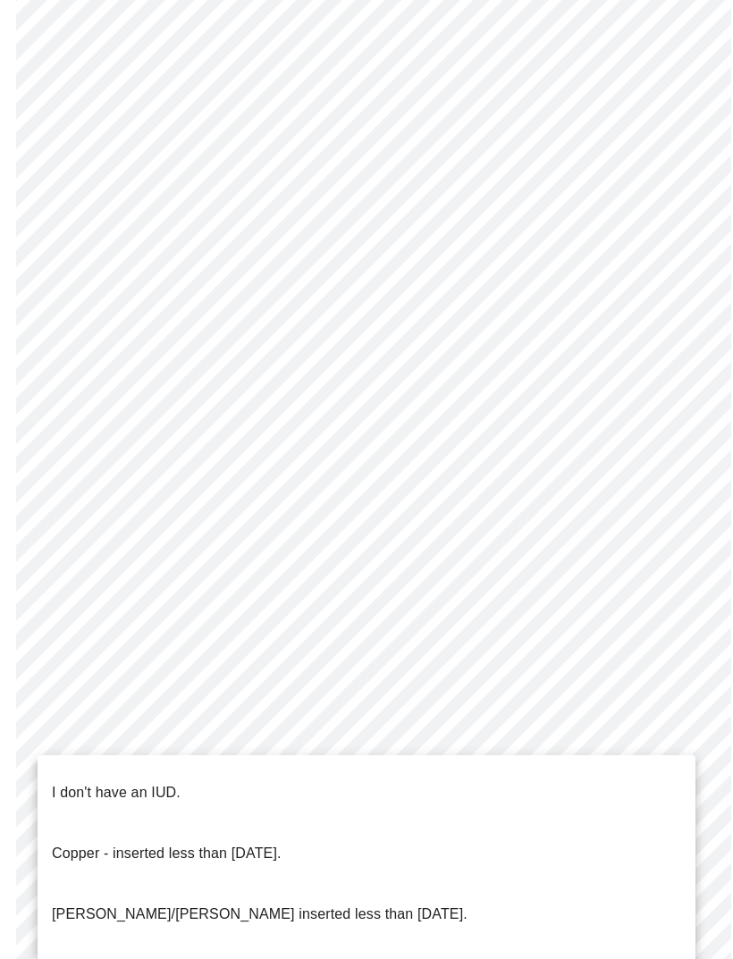
click at [62, 782] on p "I don't have an IUD." at bounding box center [116, 792] width 129 height 21
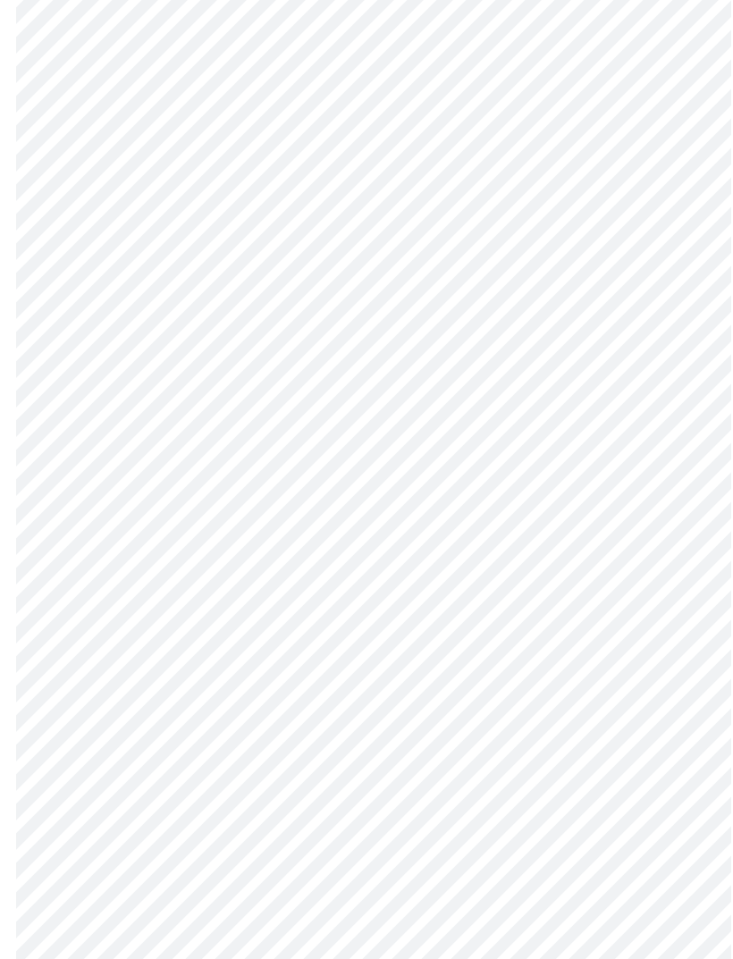
scroll to position [642, 0]
click at [670, 767] on body "MyMenopauseRx Intake Questions 4 / 13" at bounding box center [366, 194] width 719 height 1658
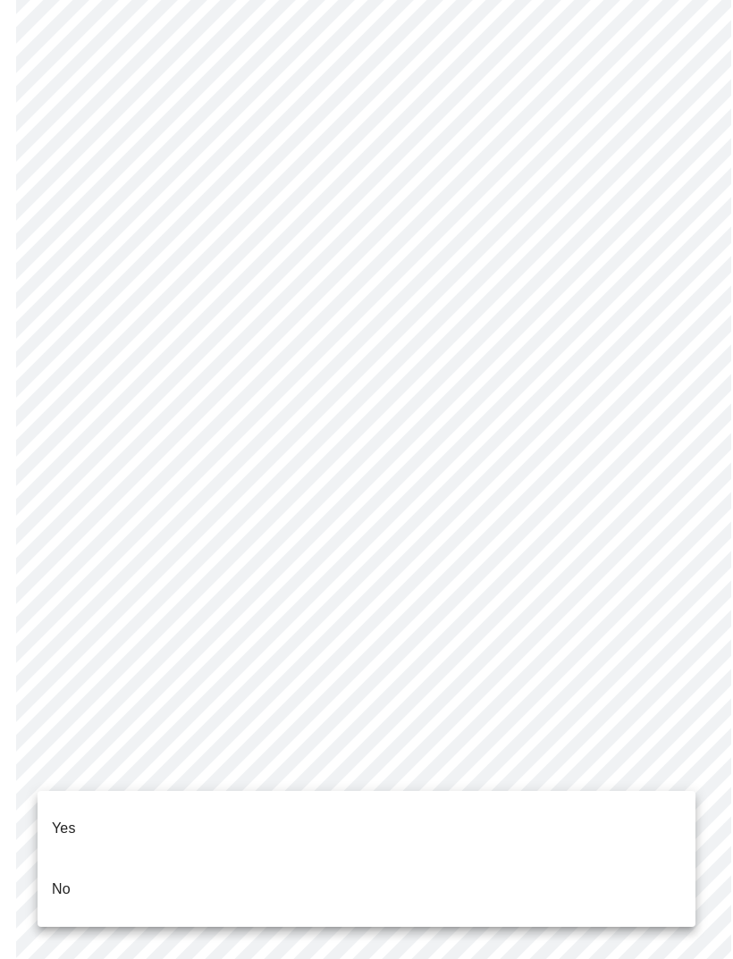
click at [74, 861] on li "No" at bounding box center [367, 889] width 658 height 61
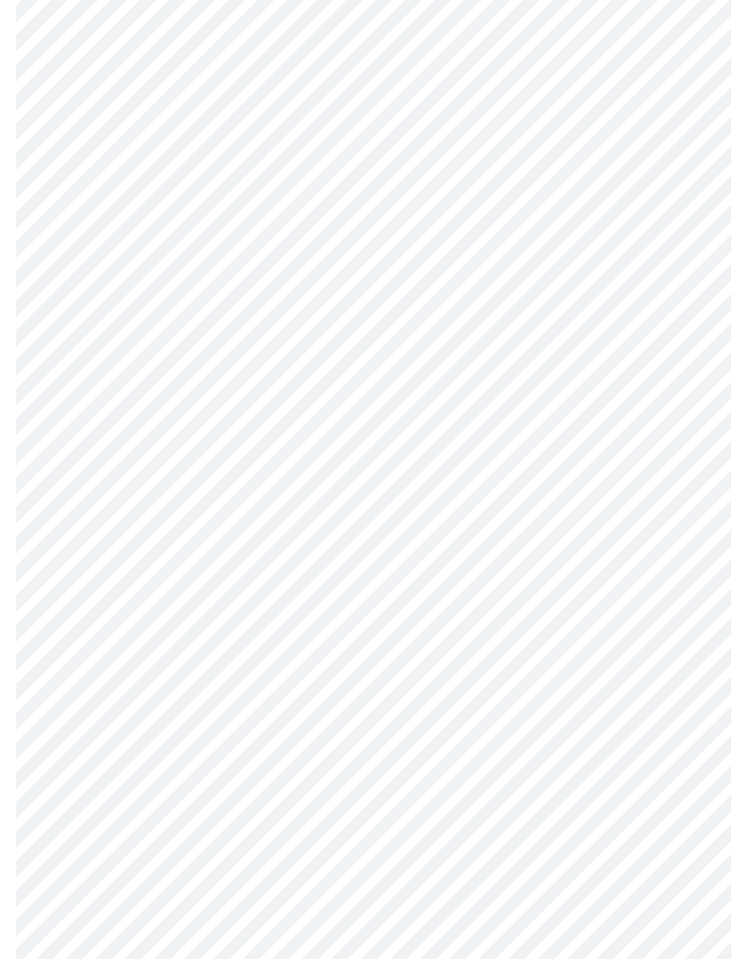
scroll to position [4675, 0]
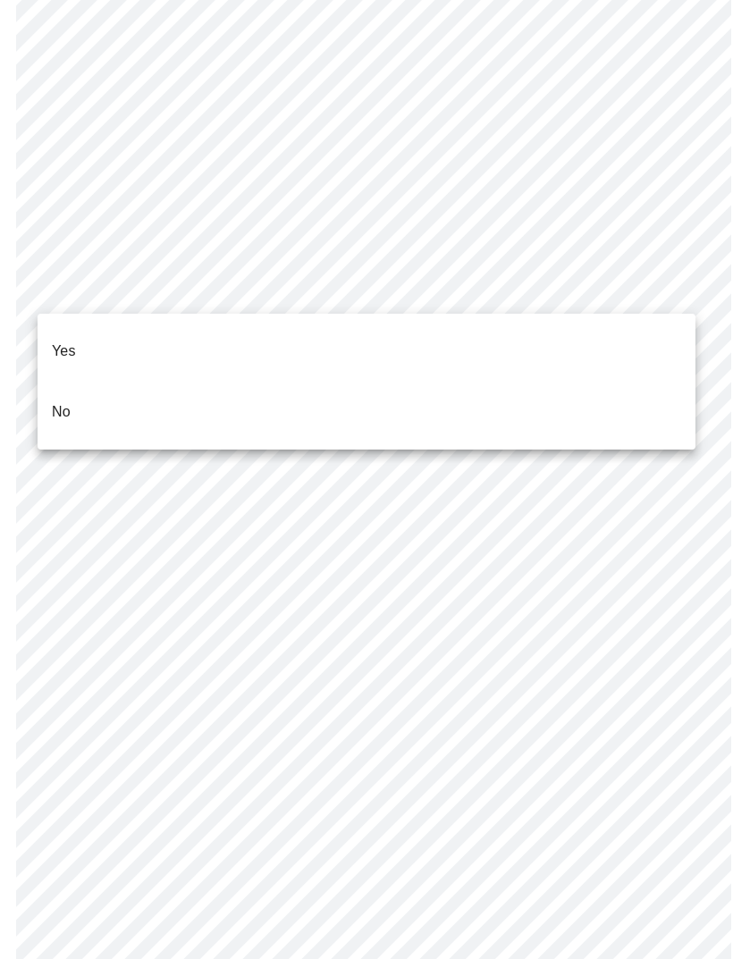
click at [607, 407] on li "No" at bounding box center [367, 412] width 658 height 61
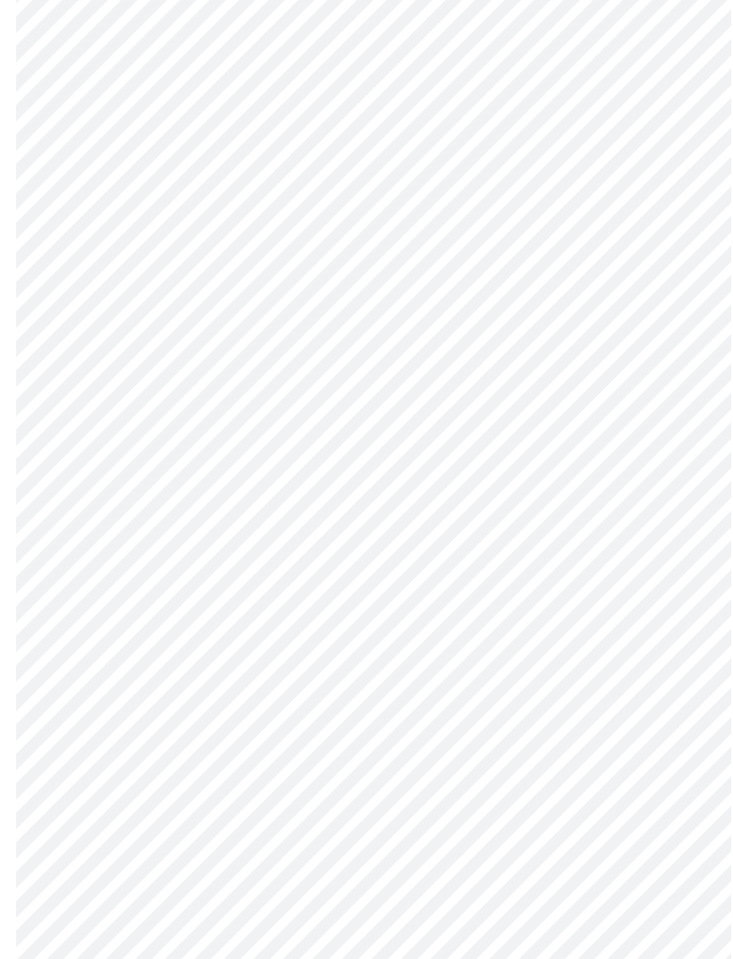
scroll to position [553, 0]
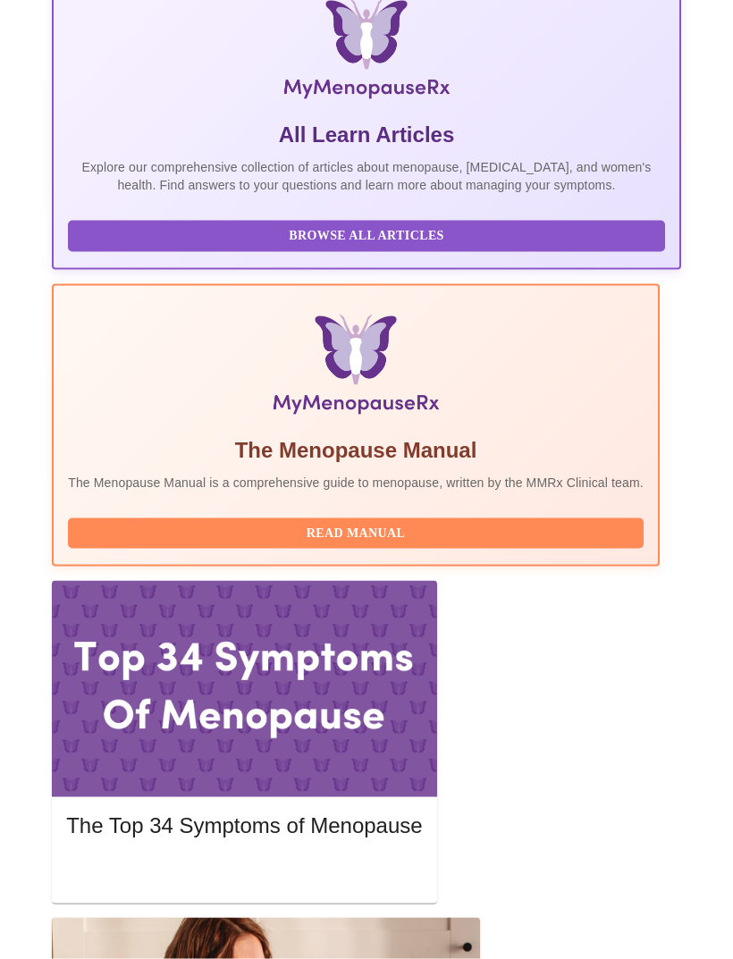
scroll to position [388, 0]
